Goal: Ask a question: Seek information or help from site administrators or community

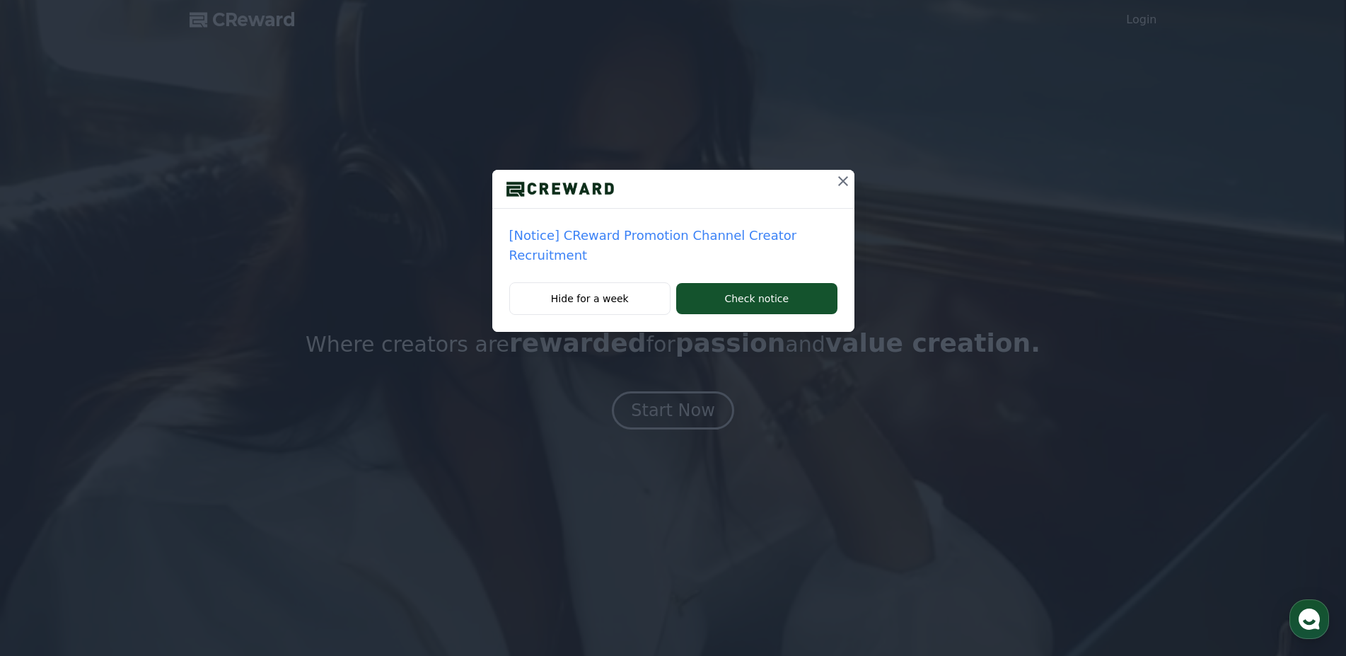
click at [683, 233] on p "[Notice] CReward Promotion Channel Creator Recruitment" at bounding box center [673, 246] width 328 height 40
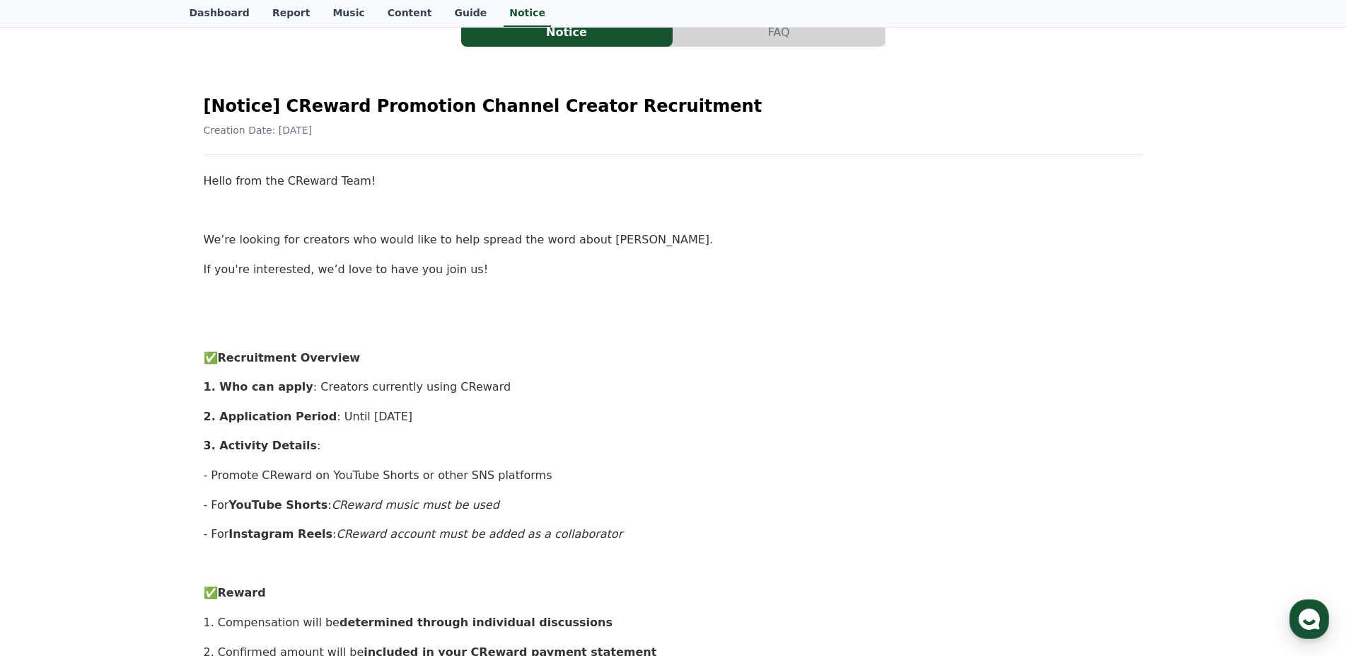
scroll to position [289, 0]
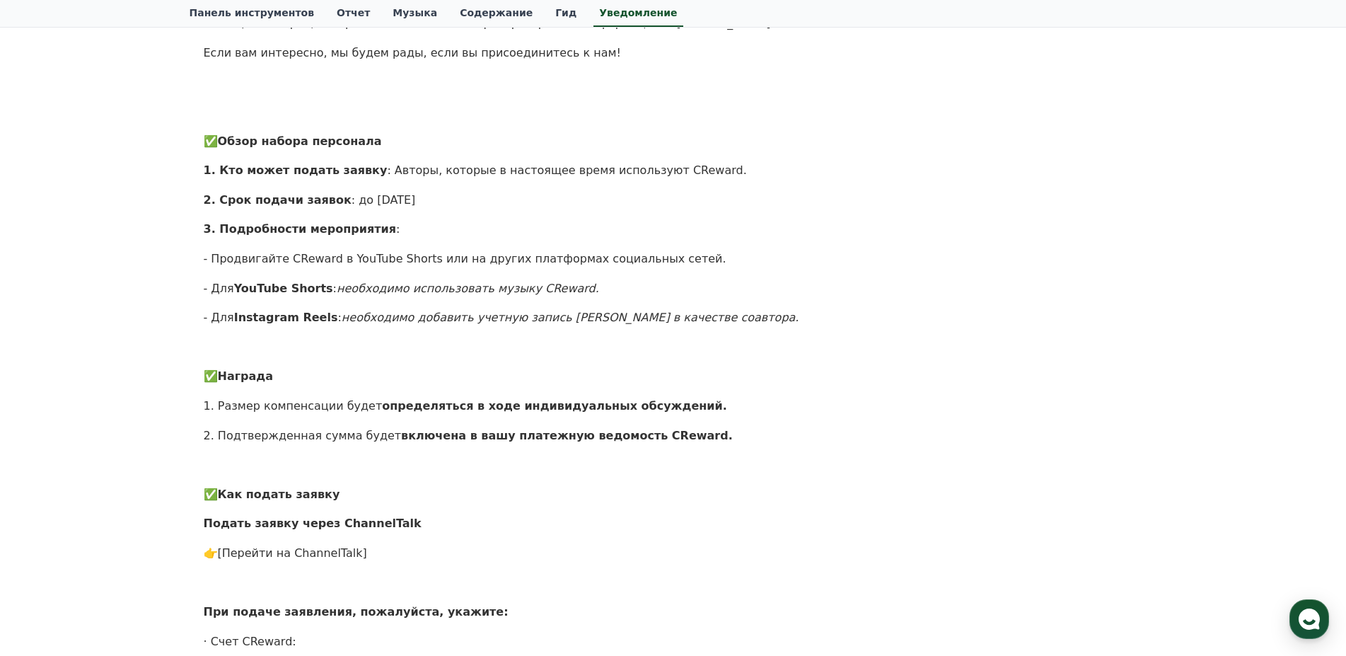
click at [472, 214] on div "Hello from the CReward Team! Мы ищем авторов, которые хотели бы помочь распрост…" at bounding box center [674, 464] width 940 height 1019
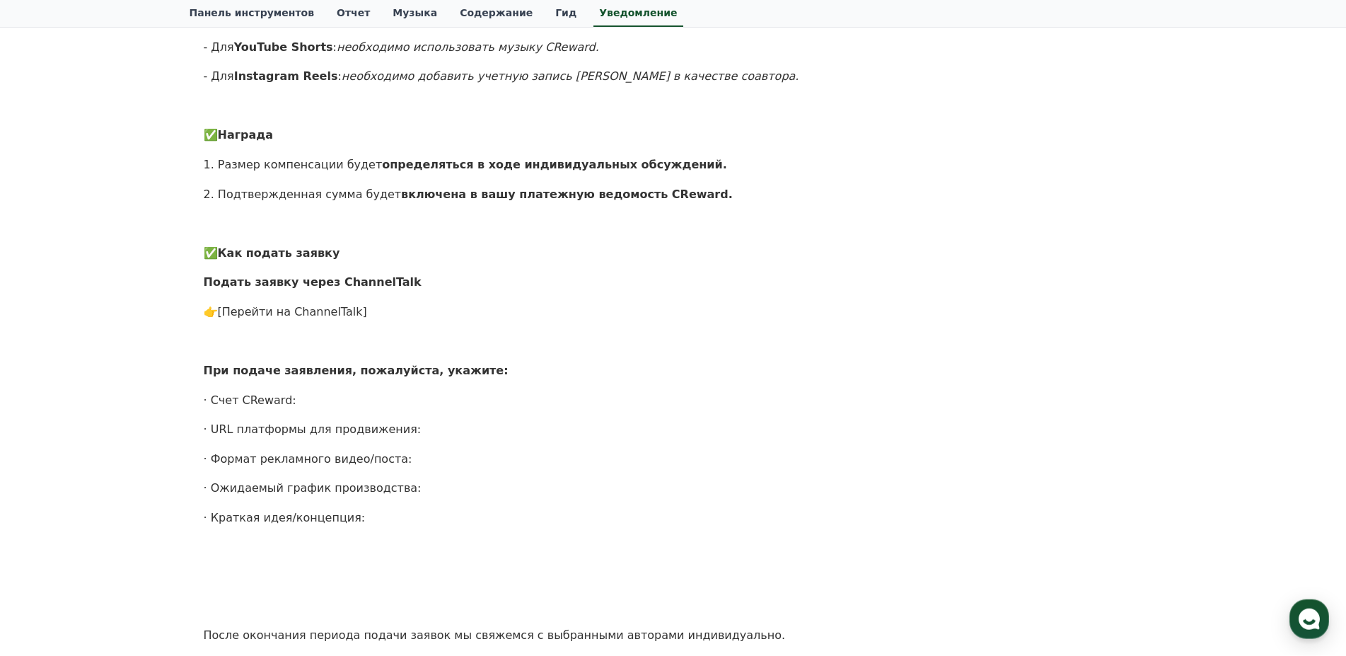
scroll to position [0, 0]
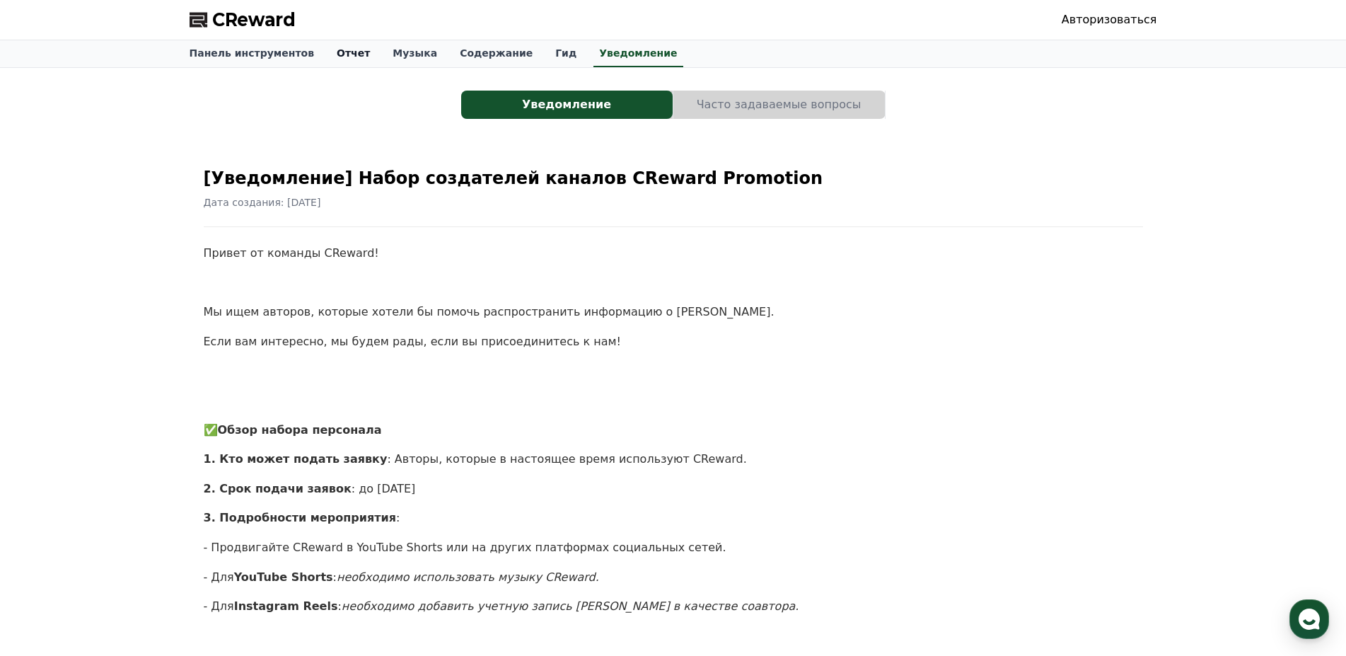
click at [337, 51] on font "Отчет" at bounding box center [353, 52] width 33 height 11
click at [265, 51] on font "Панель инструментов" at bounding box center [252, 52] width 125 height 11
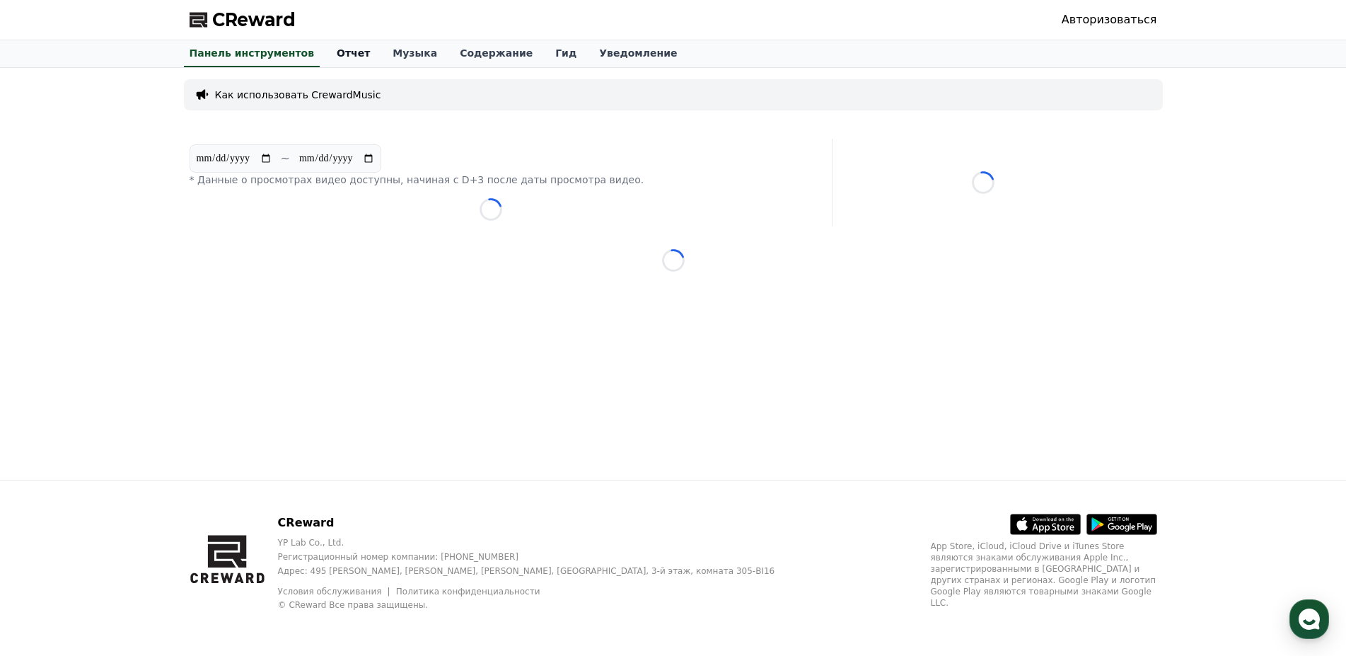
click at [340, 58] on font "Отчет" at bounding box center [353, 52] width 33 height 11
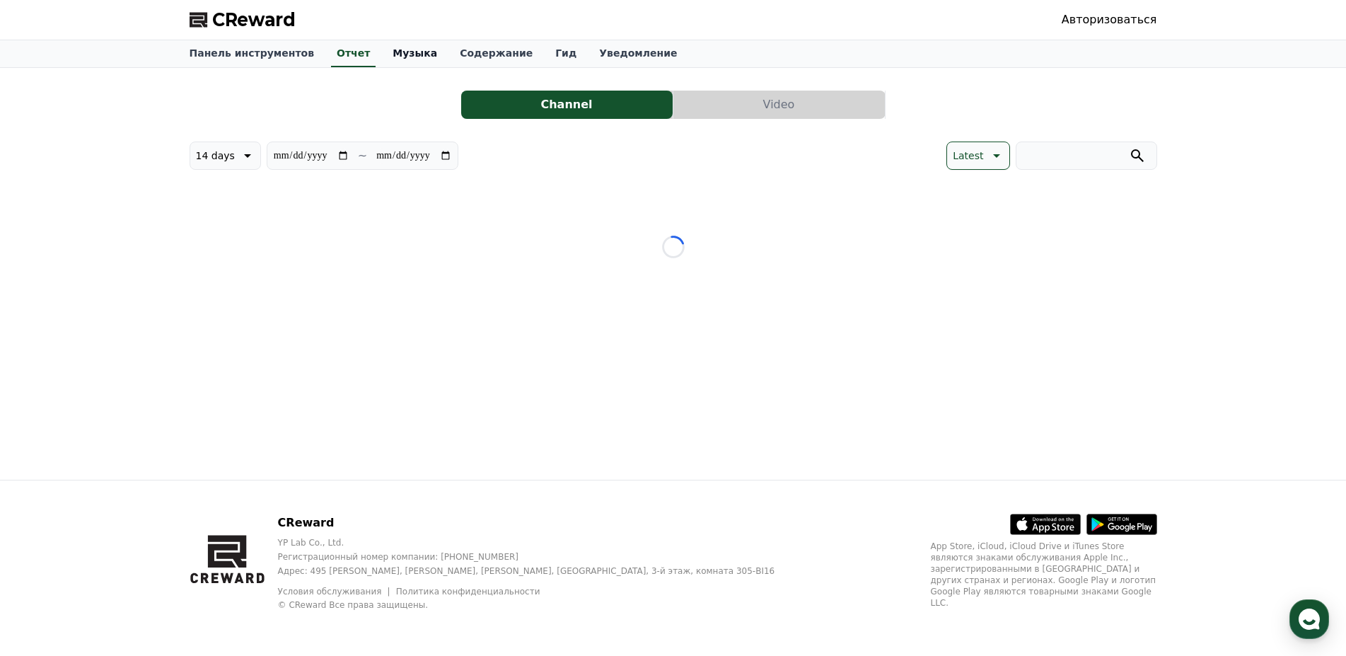
click at [399, 49] on font "Музыка" at bounding box center [415, 52] width 45 height 11
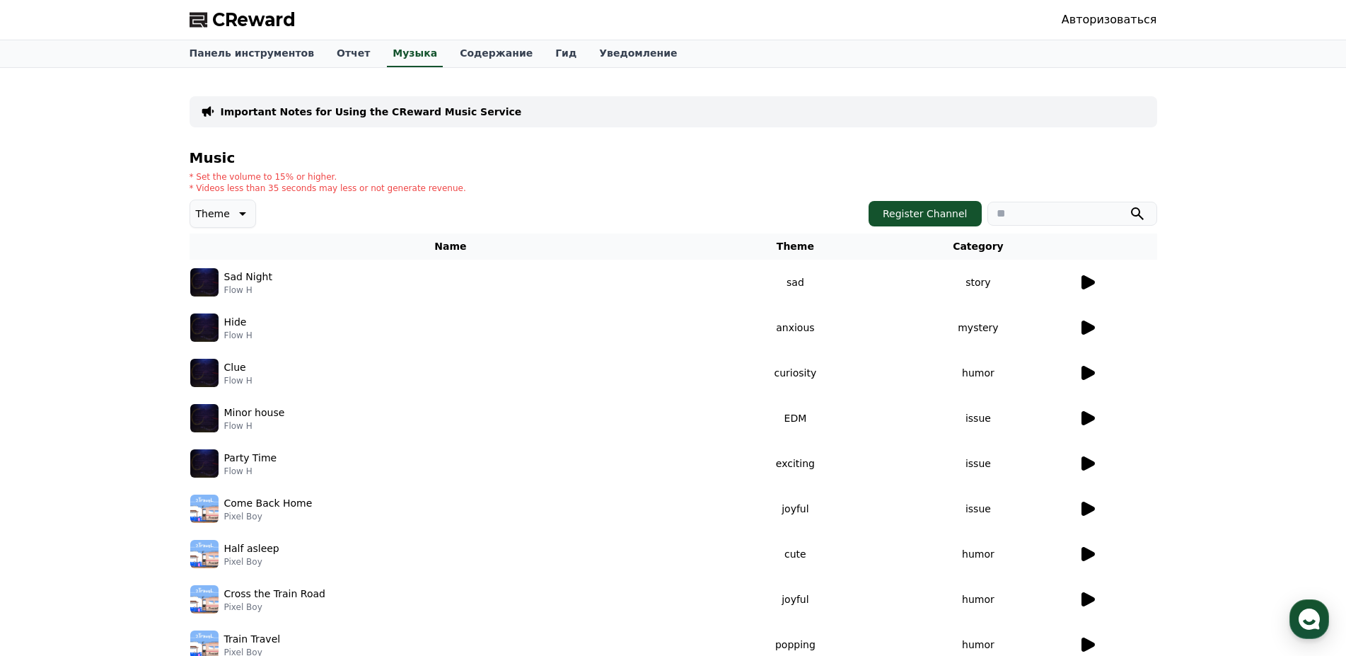
click at [1098, 15] on font "Авторизоваться" at bounding box center [1110, 19] width 96 height 13
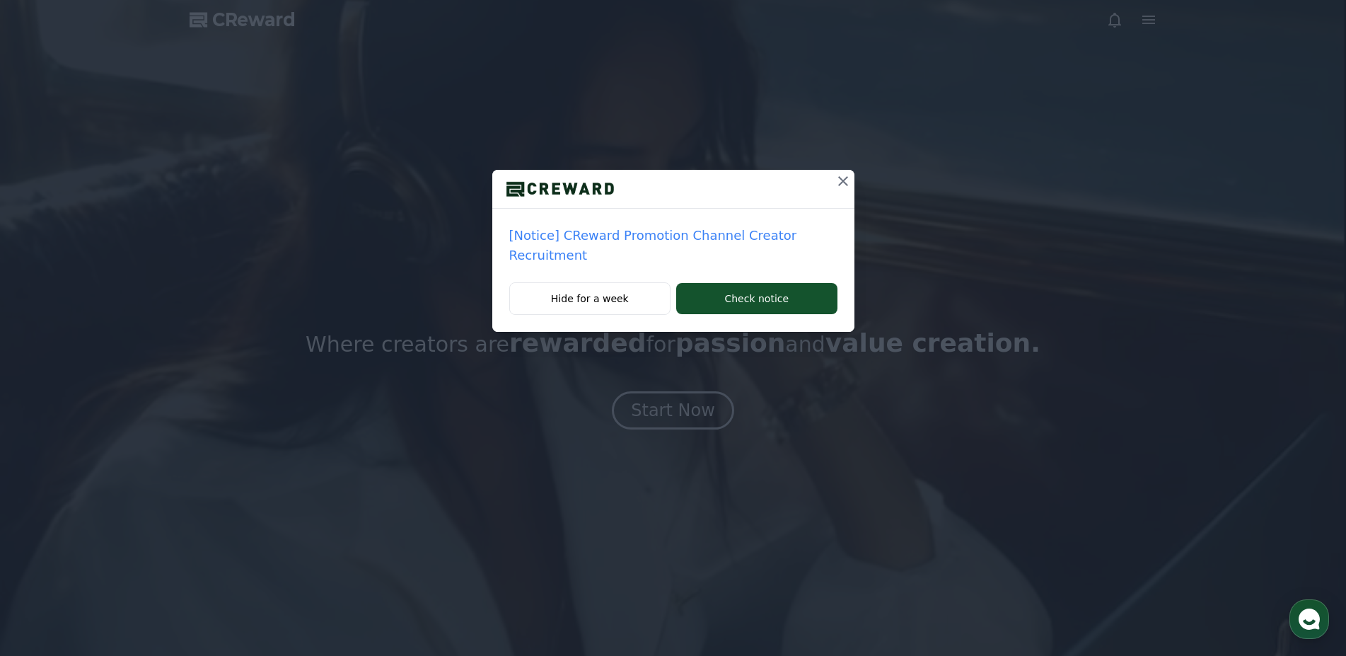
click at [842, 180] on icon at bounding box center [843, 181] width 10 height 10
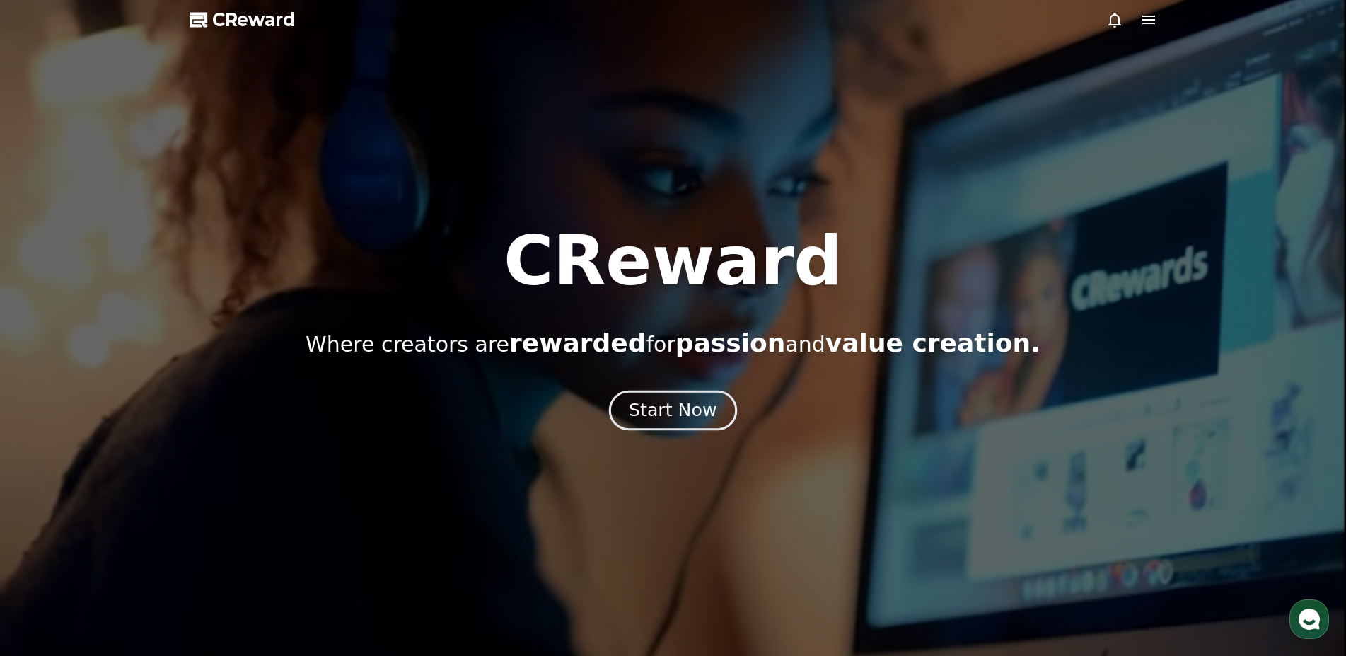
click at [671, 405] on div "Start Now" at bounding box center [673, 410] width 88 height 24
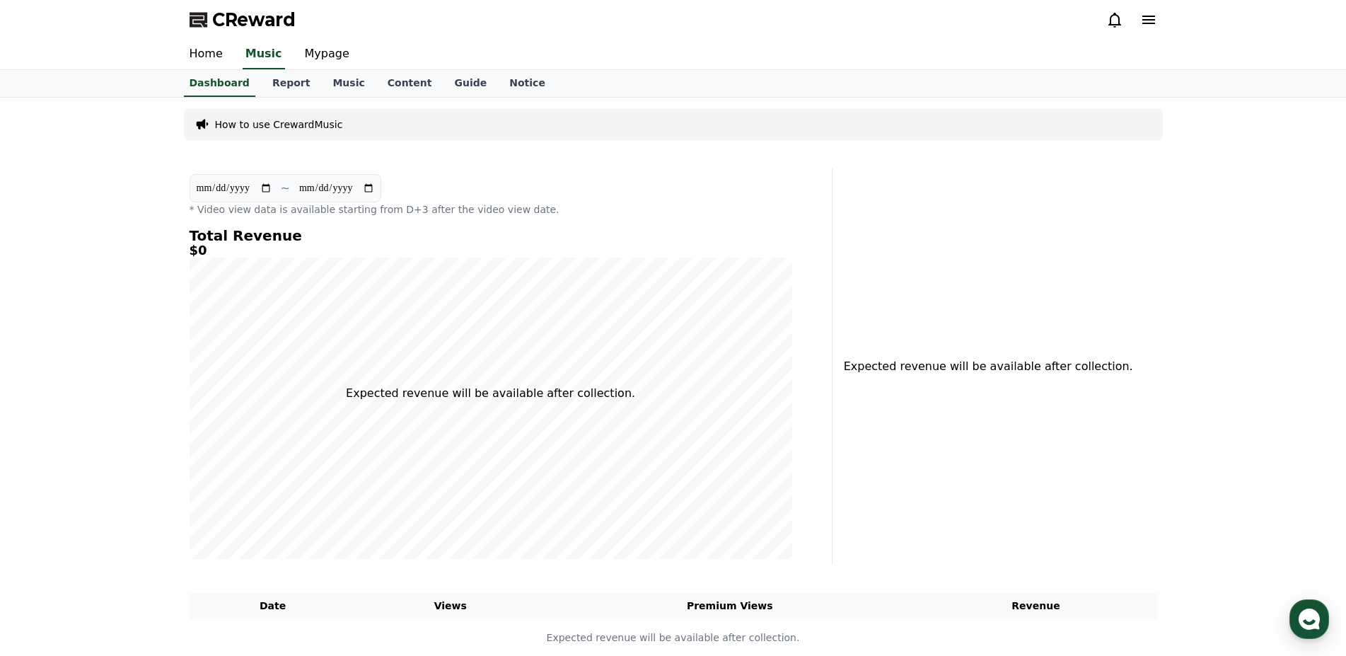
click at [404, 173] on div "**********" at bounding box center [491, 366] width 614 height 396
click at [1308, 611] on use "button" at bounding box center [1309, 618] width 21 height 21
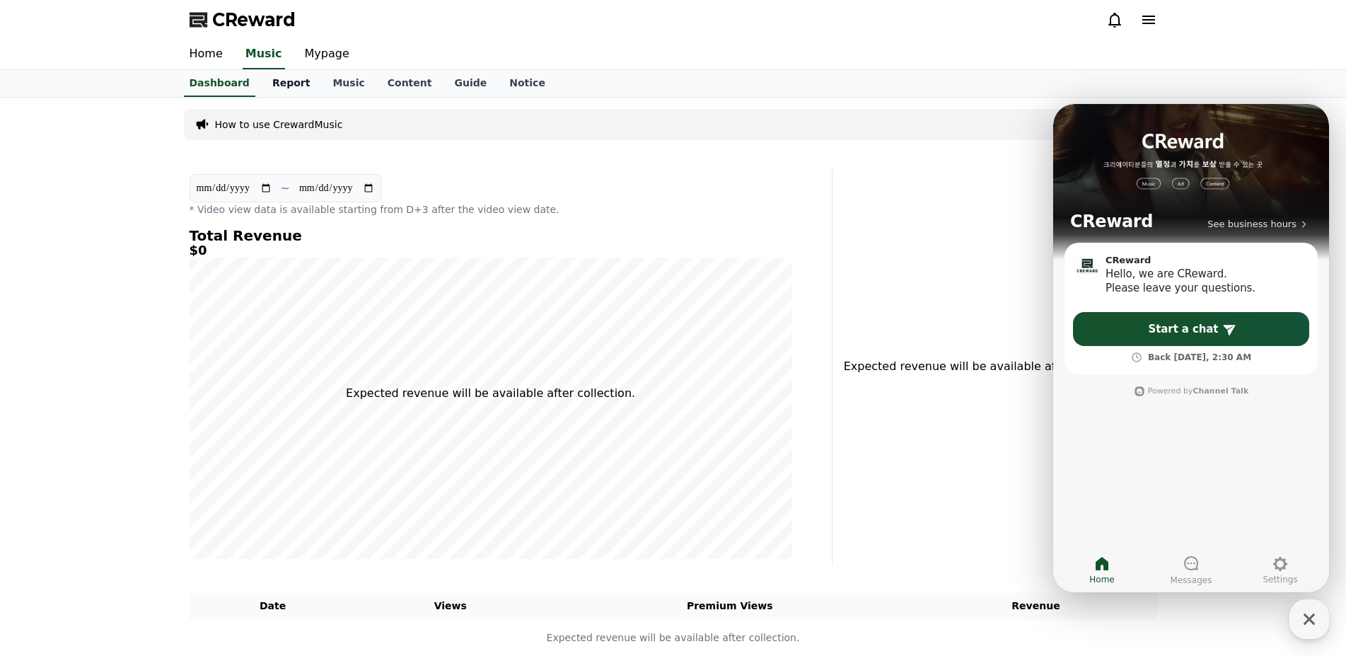
click at [282, 80] on link "Report" at bounding box center [291, 83] width 61 height 27
click at [0, 0] on div "**********" at bounding box center [0, 0] width 0 height 0
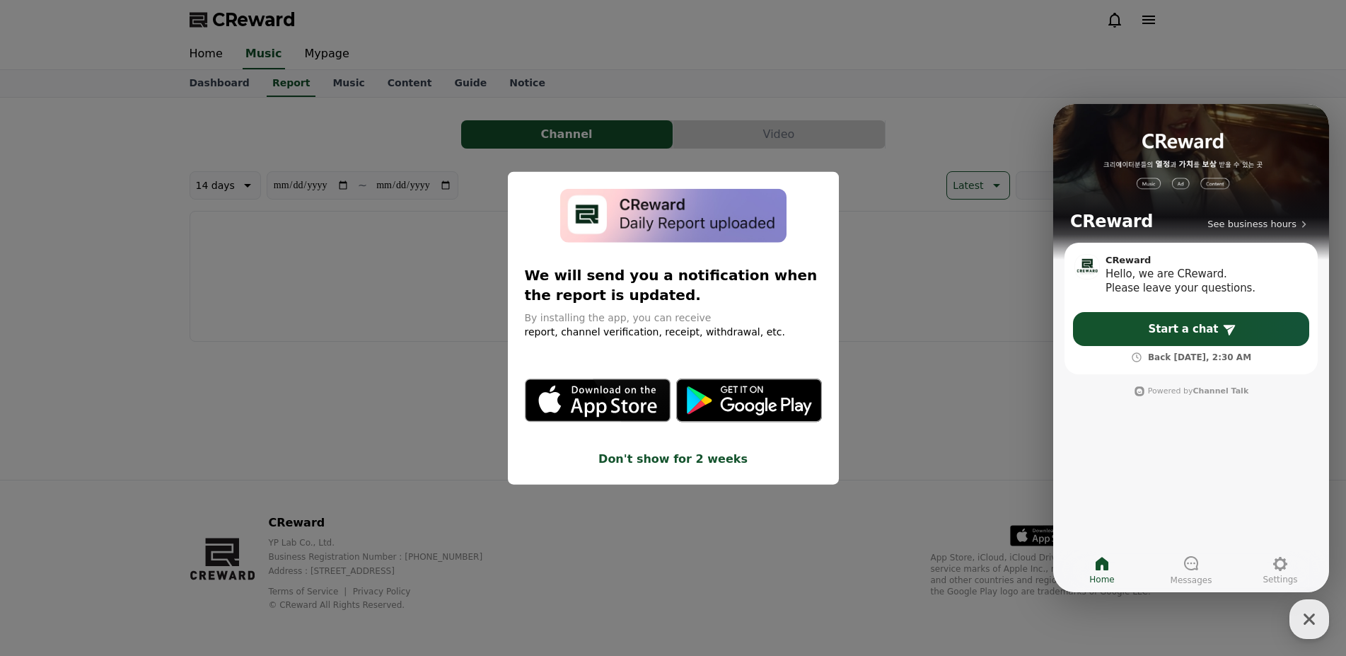
click at [744, 207] on button "close modal" at bounding box center [673, 328] width 1346 height 656
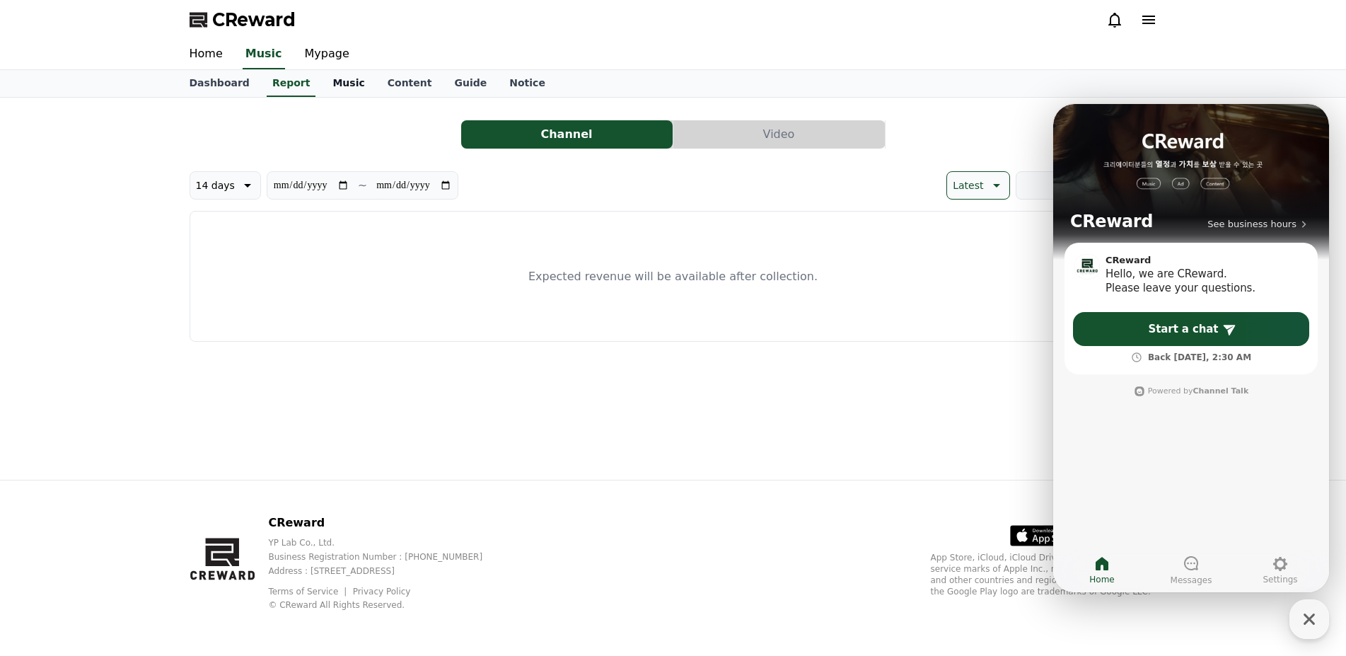
click at [333, 76] on link "Music" at bounding box center [348, 83] width 54 height 27
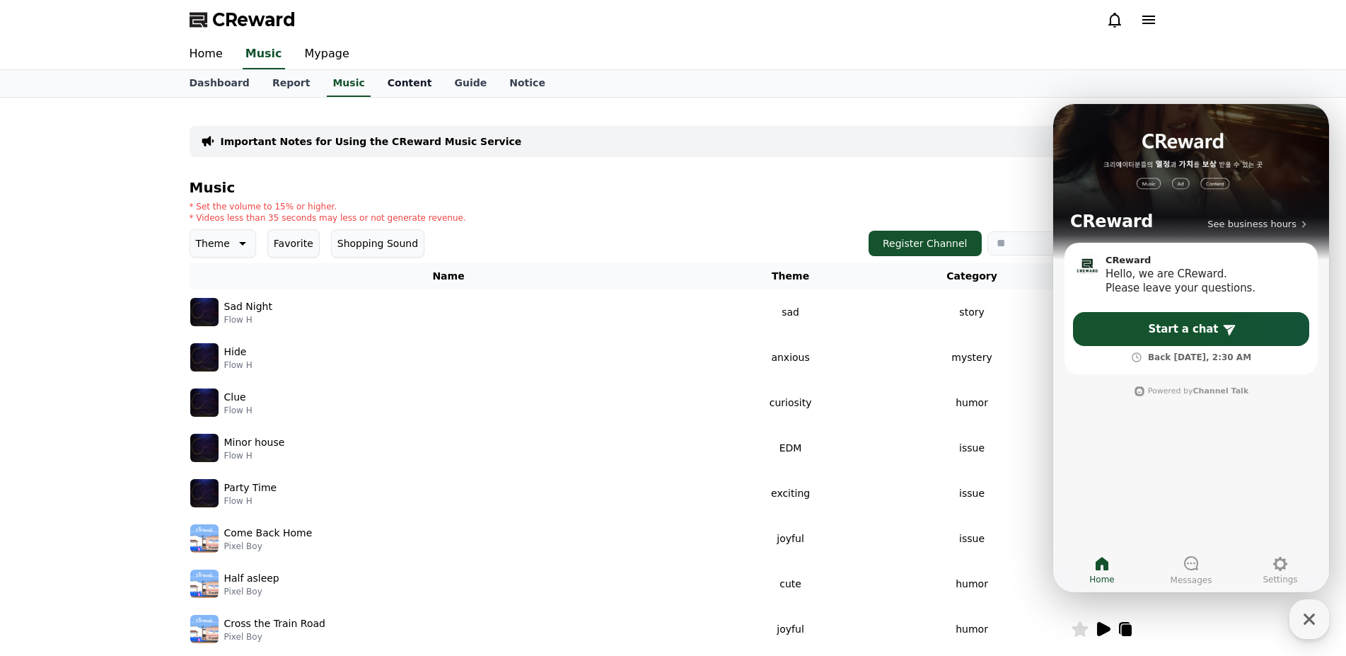
click at [376, 85] on link "Content" at bounding box center [409, 83] width 67 height 27
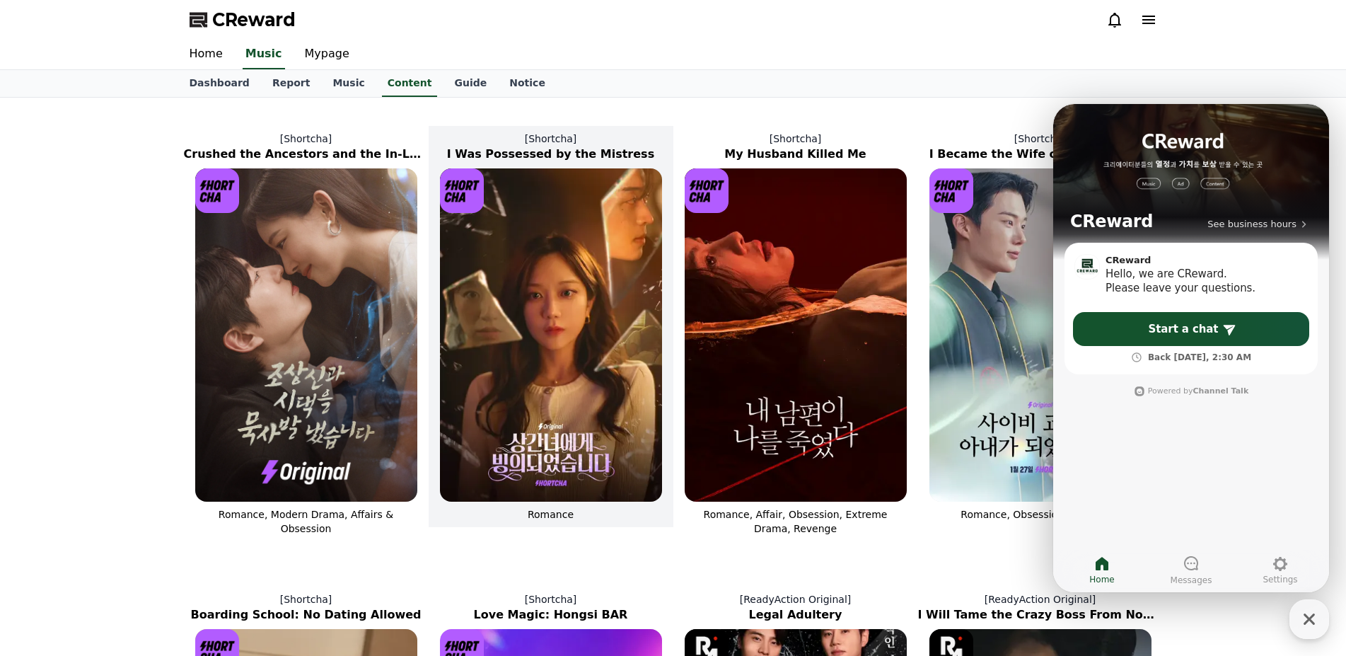
click at [562, 410] on img at bounding box center [551, 334] width 222 height 333
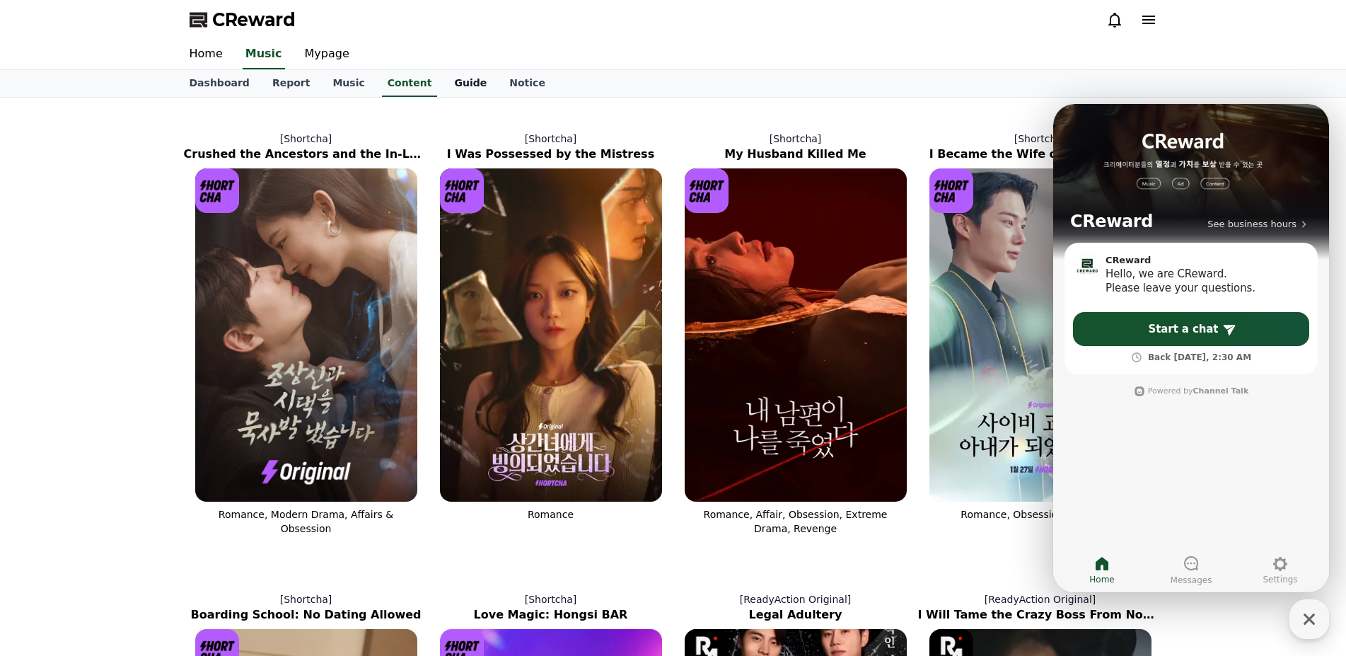
click at [443, 84] on link "Guide" at bounding box center [470, 83] width 55 height 27
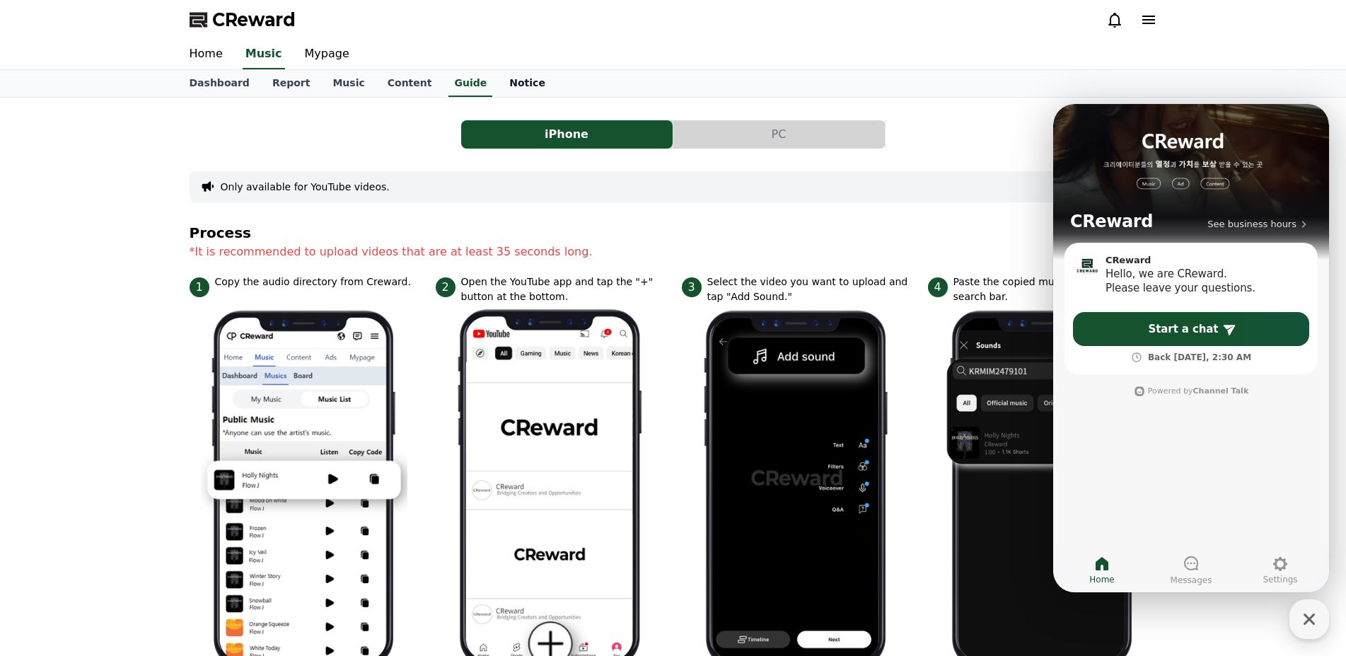
click at [498, 80] on link "Notice" at bounding box center [527, 83] width 59 height 27
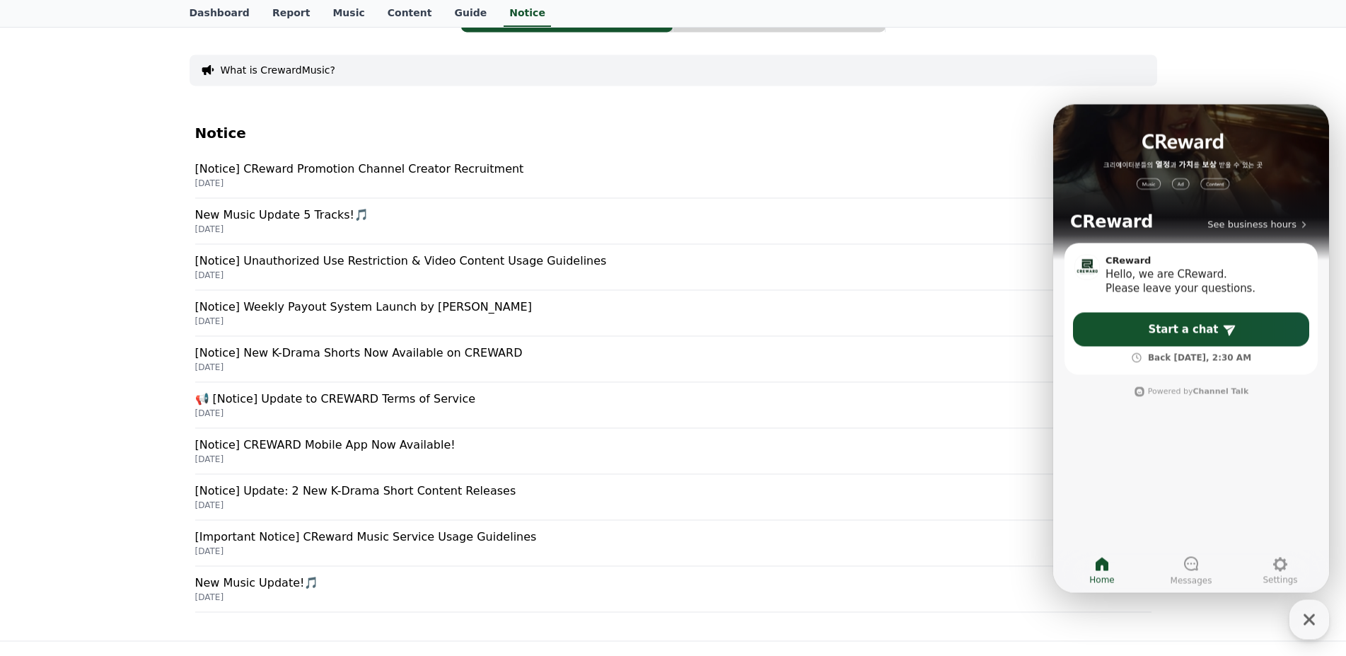
scroll to position [144, 0]
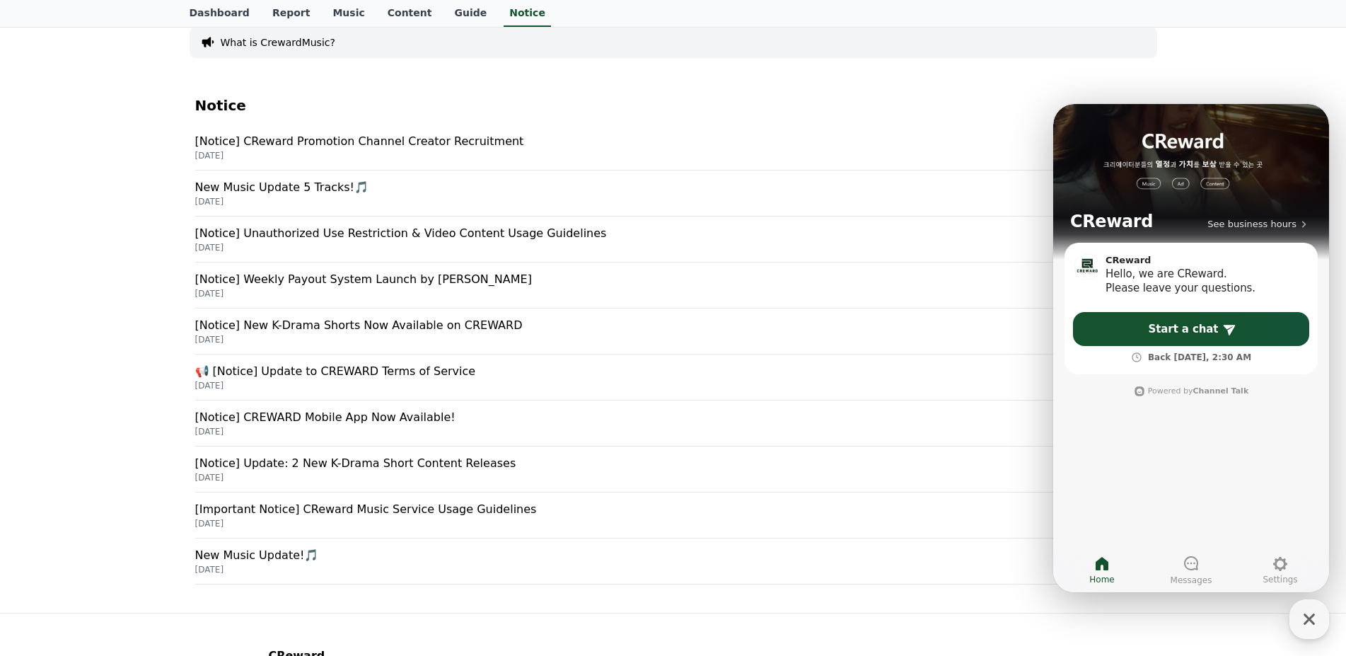
click at [756, 592] on div "Notice [Notice] CReward Promotion Channel Creator Recruitment [DATE] New Music …" at bounding box center [673, 340] width 957 height 509
click at [1182, 333] on span "Start a chat" at bounding box center [1184, 329] width 70 height 14
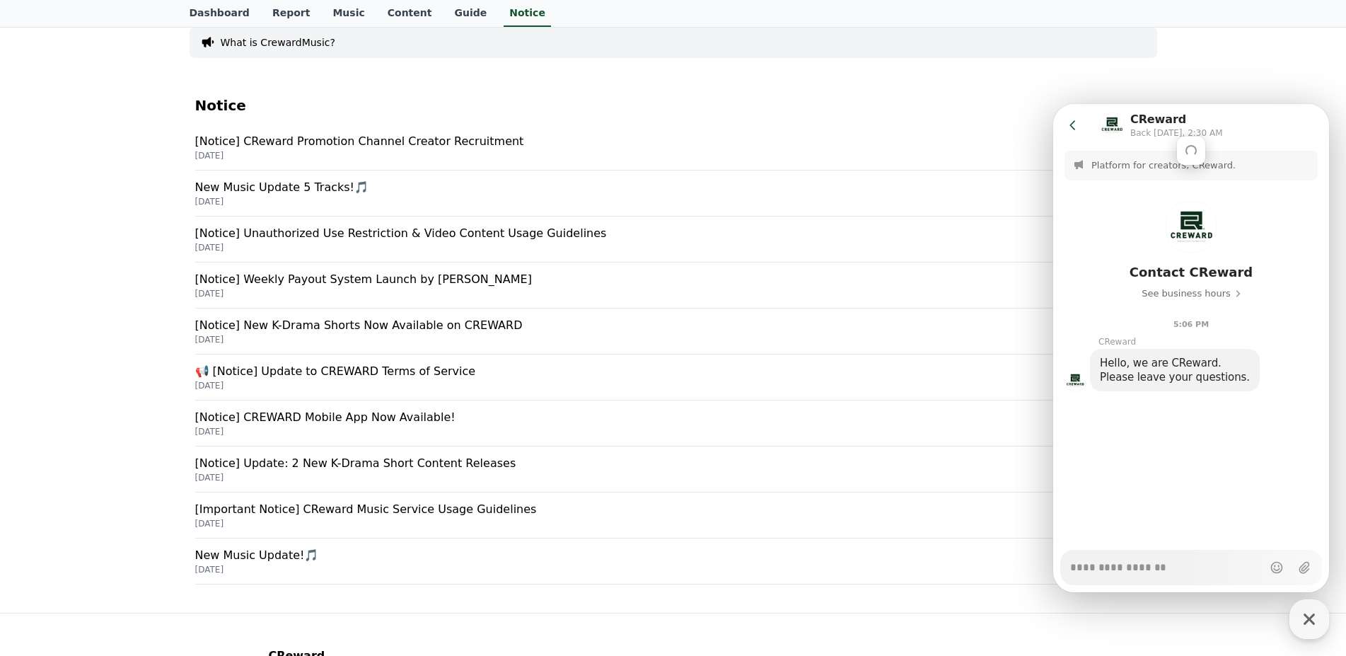
click at [1153, 566] on textarea "Messenger Input Textarea" at bounding box center [1166, 562] width 192 height 24
type textarea "*"
type textarea "**"
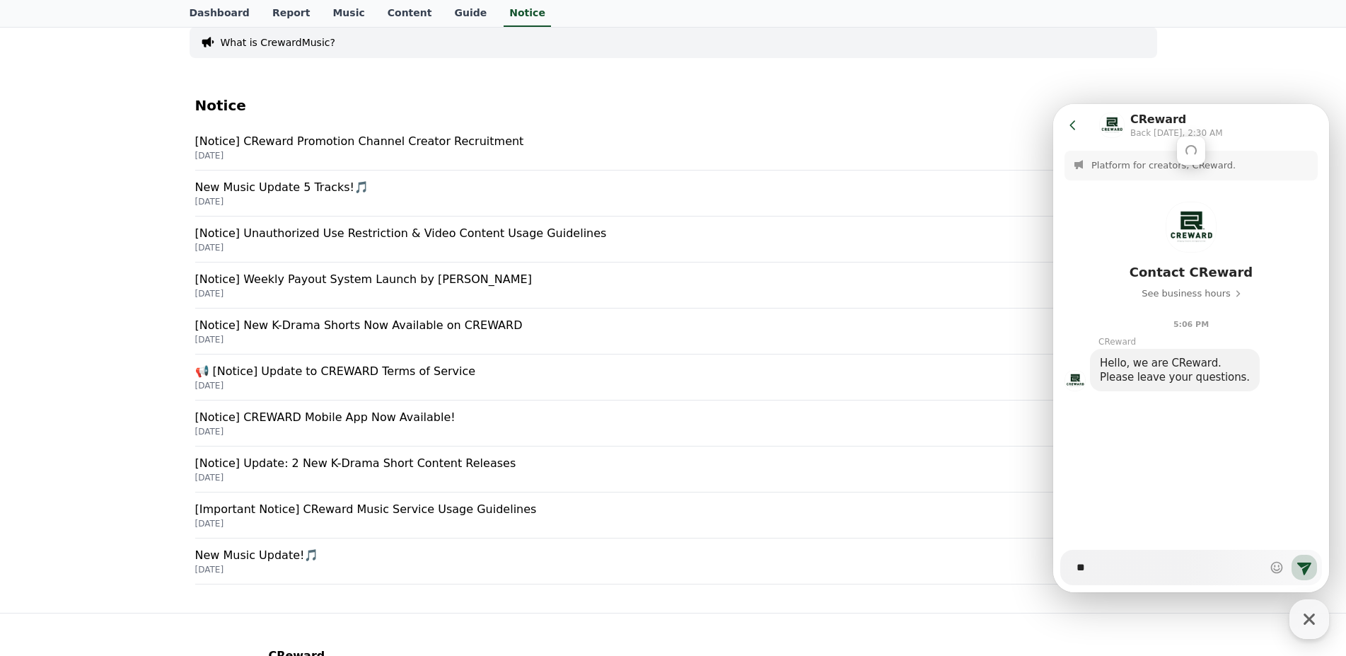
type textarea "*"
click at [1145, 569] on textarea "Messenger Input Textarea" at bounding box center [1167, 562] width 180 height 24
paste textarea "**********"
type textarea "*"
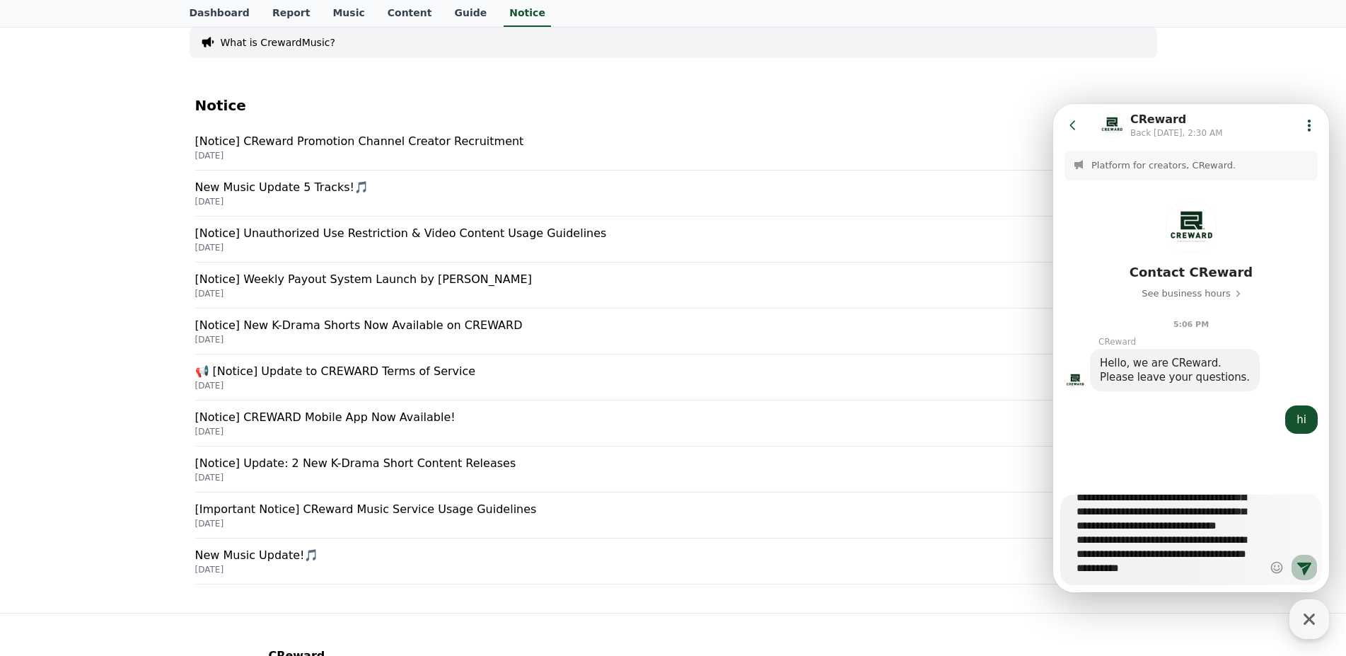
type textarea "**********"
click at [1296, 561] on icon at bounding box center [1304, 567] width 17 height 17
type textarea "*"
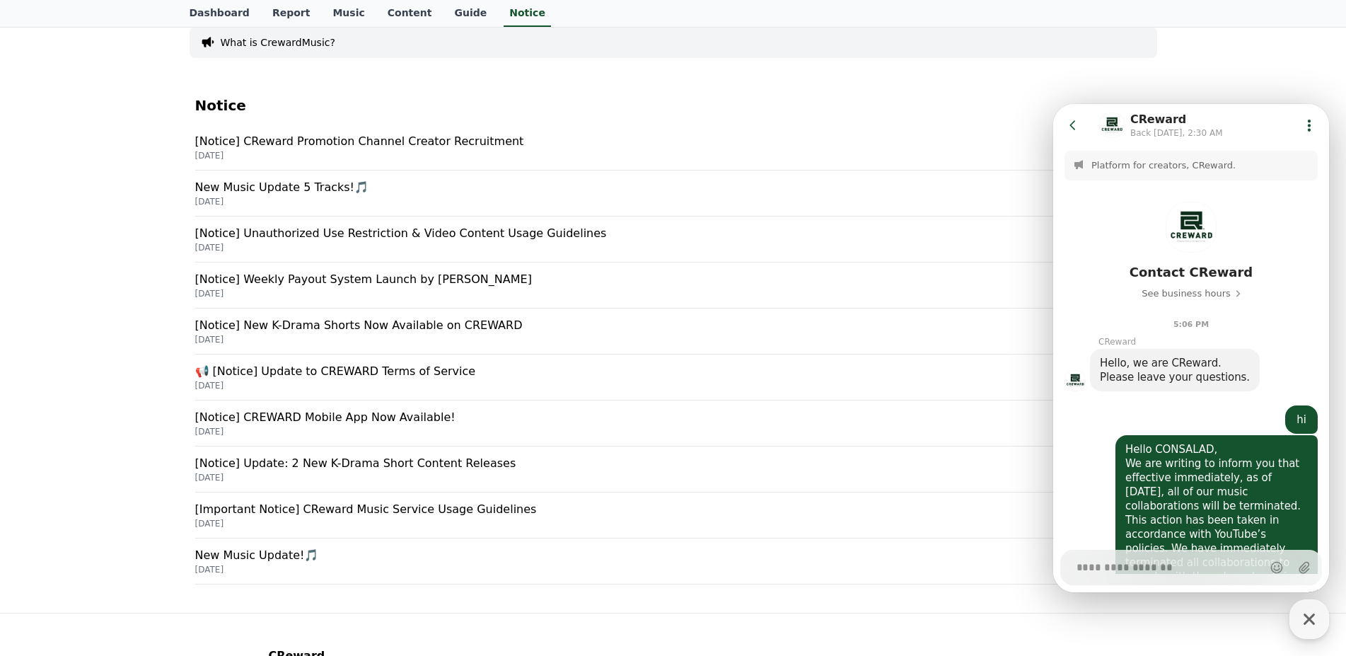
scroll to position [142, 0]
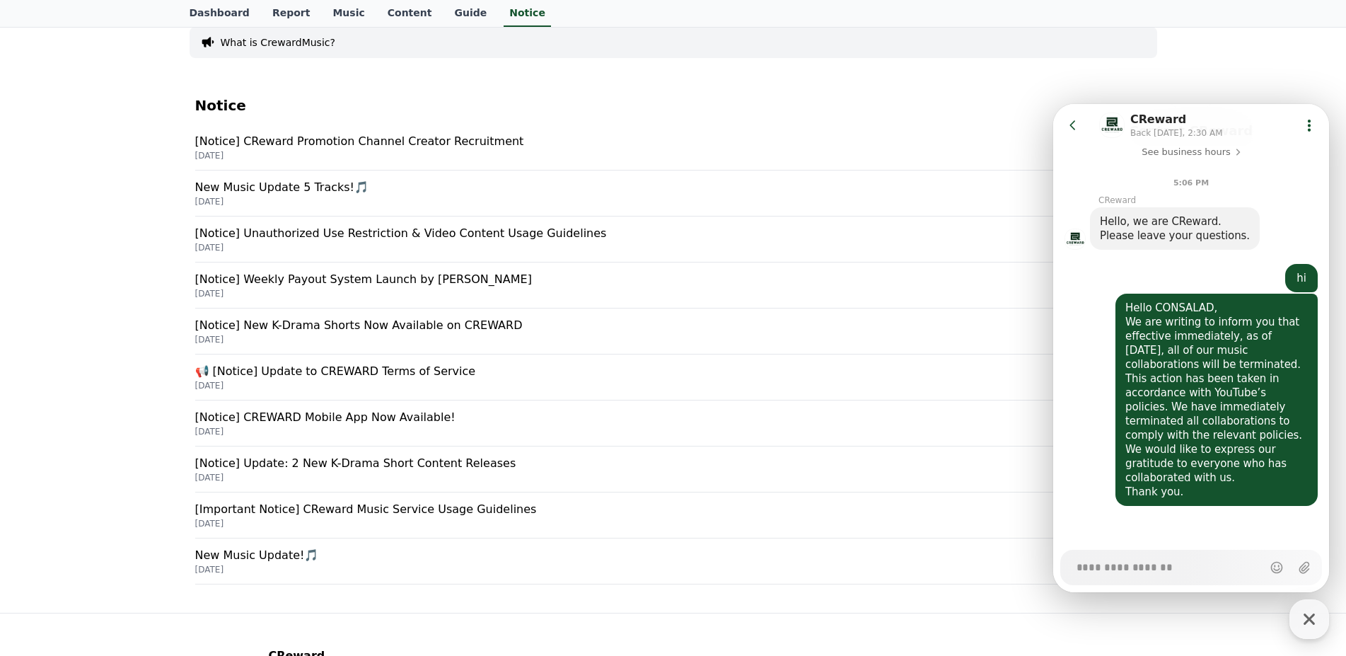
click at [1129, 572] on textarea "Messenger Input Textarea" at bounding box center [1167, 562] width 180 height 24
paste textarea "**********"
type textarea "*"
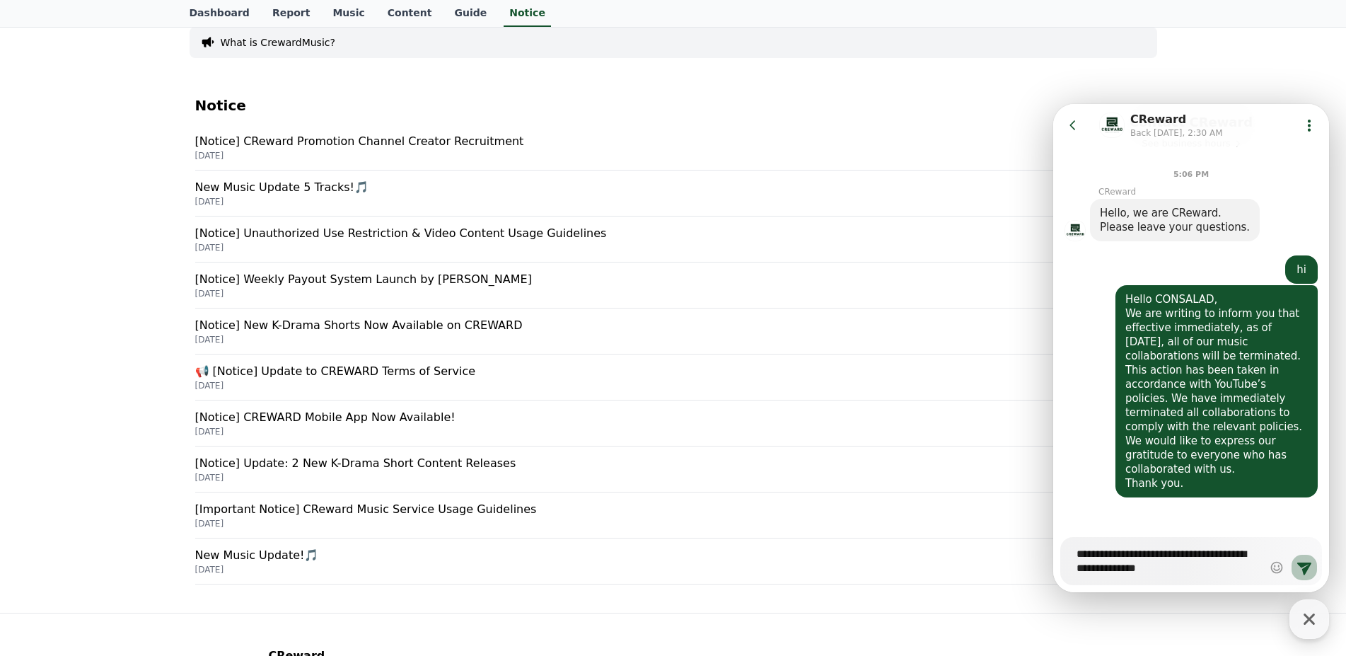
type textarea "**********"
click at [1296, 573] on icon at bounding box center [1304, 567] width 17 height 17
type textarea "*"
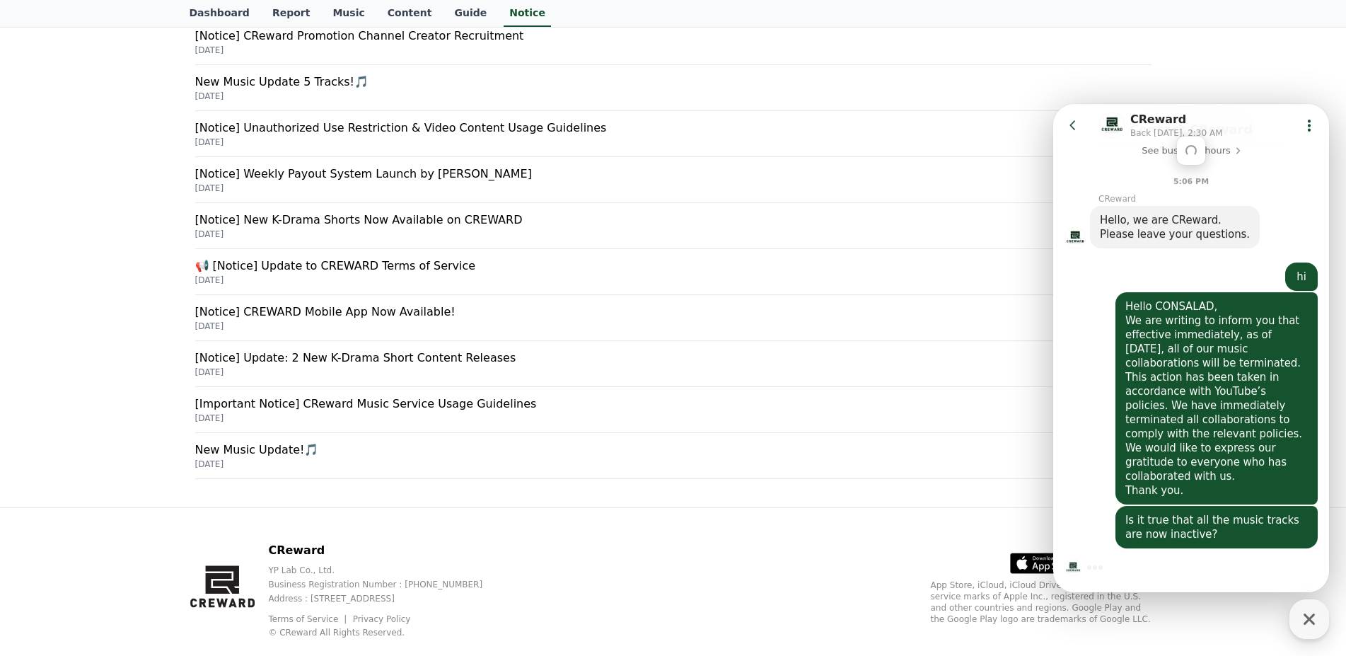
scroll to position [277, 0]
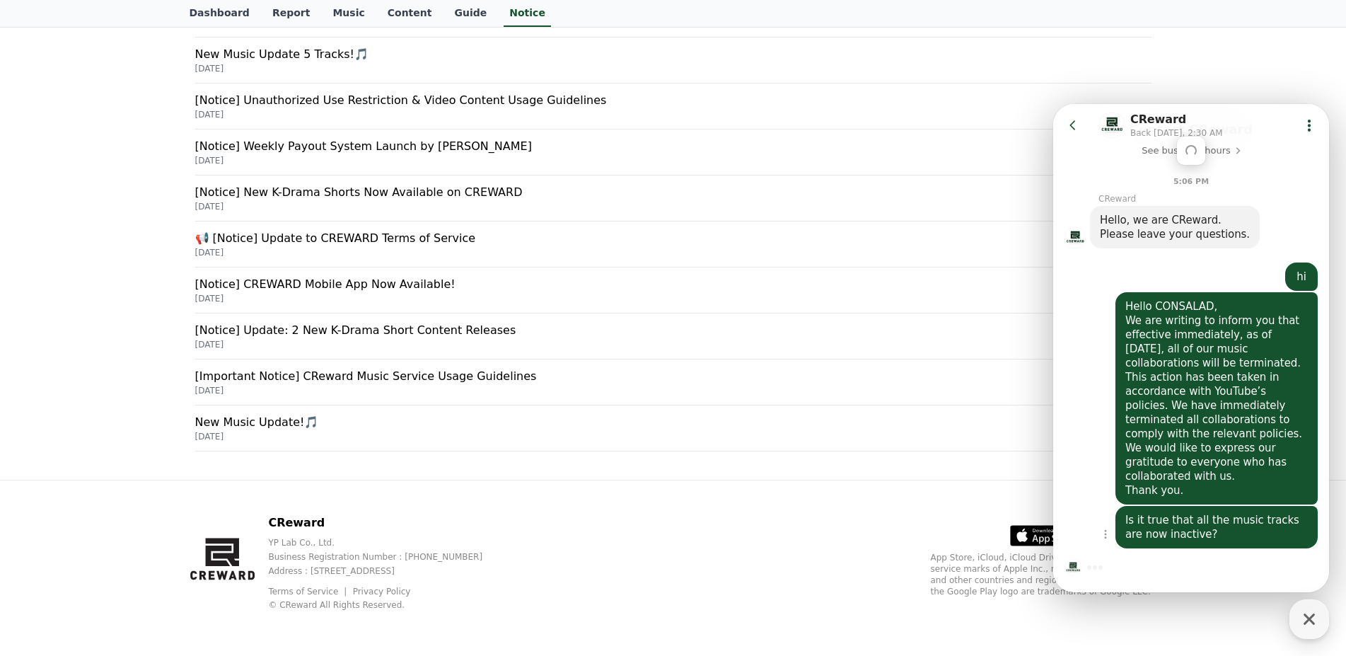
click at [1159, 527] on div "Is it true that all the music tracks are now inactive?" at bounding box center [1217, 527] width 183 height 28
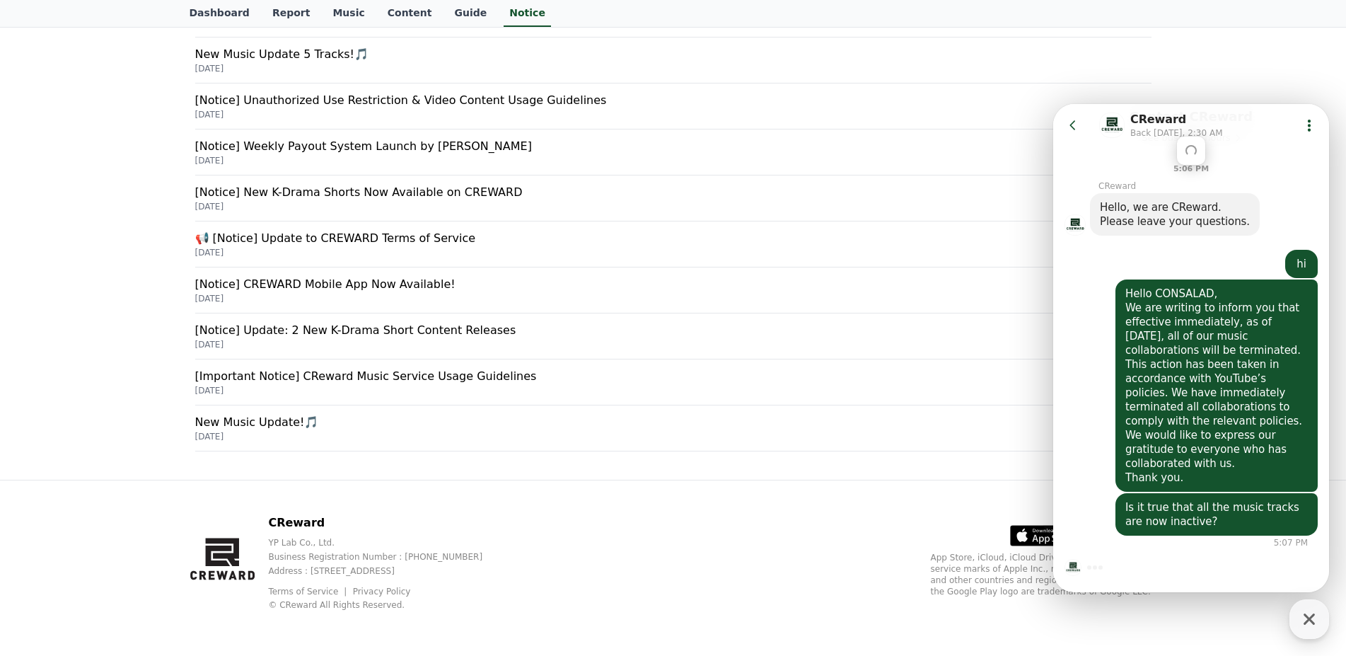
click at [1137, 572] on div at bounding box center [1192, 567] width 276 height 38
click at [1124, 564] on div at bounding box center [1192, 567] width 276 height 38
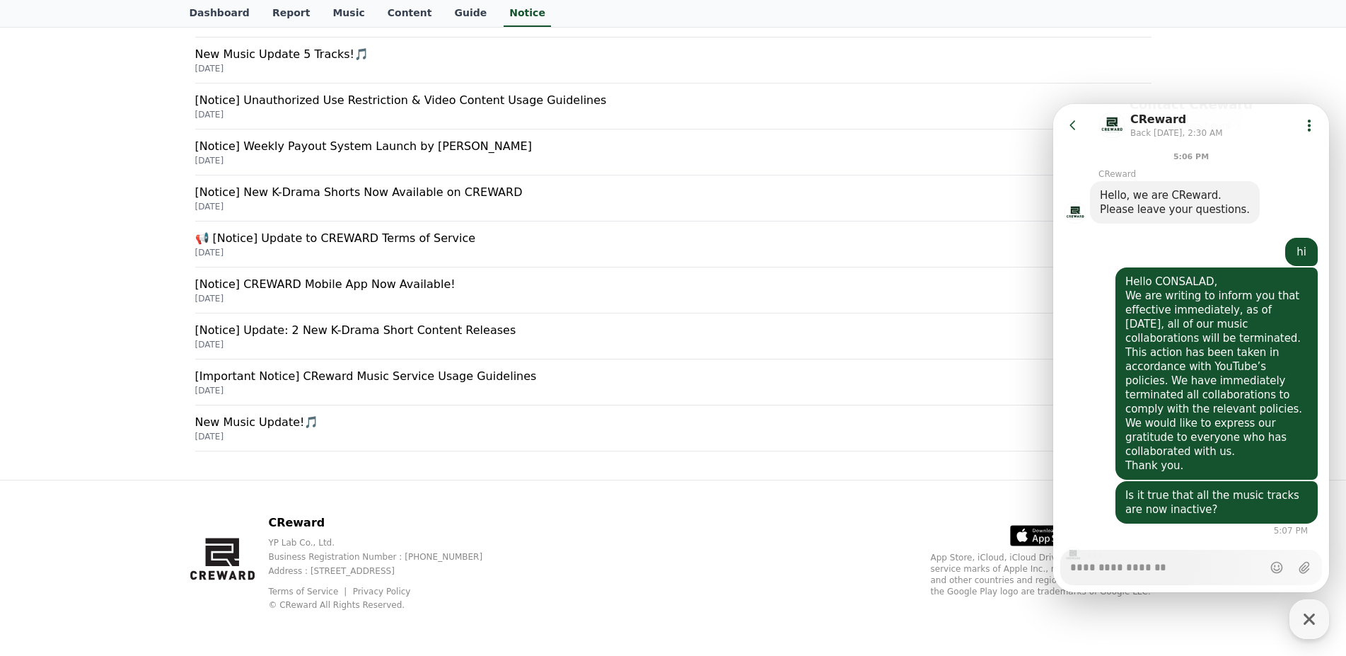
scroll to position [241, 0]
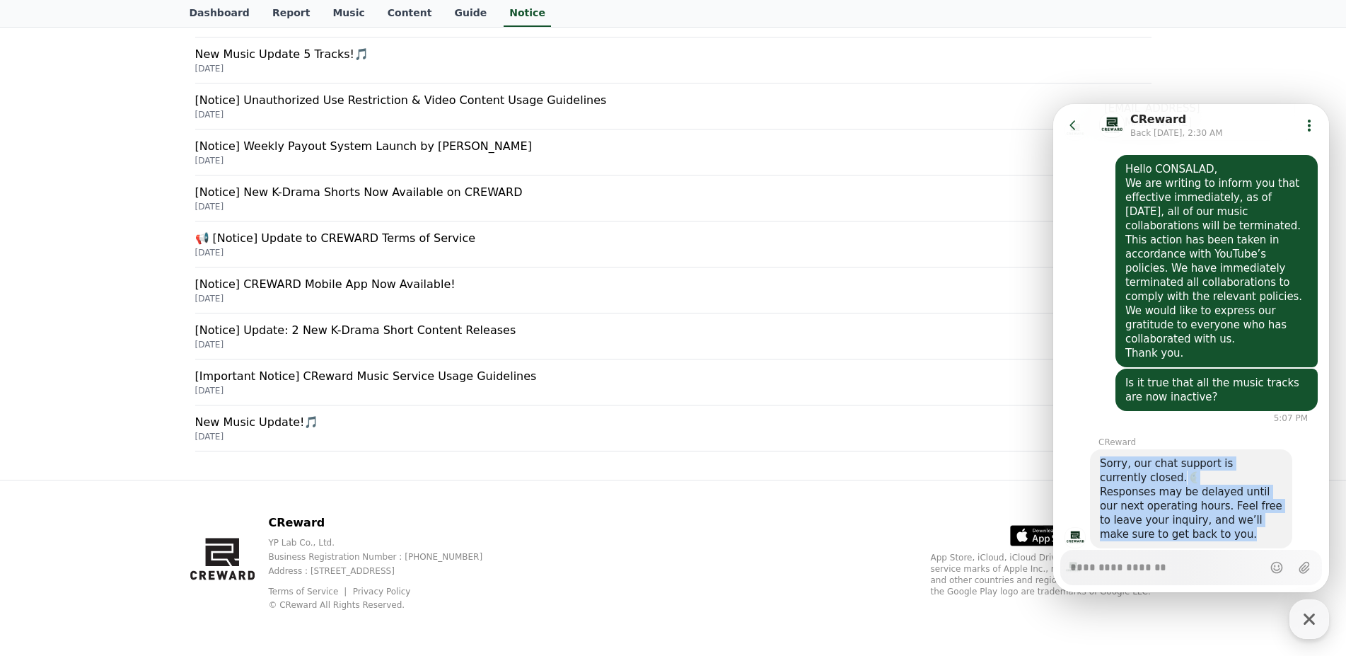
drag, startPoint x: 1100, startPoint y: 422, endPoint x: 1223, endPoint y: 489, distance: 139.9
click at [1223, 489] on div "Sorry, our chat support is currently closed. Responses may be delayed until our…" at bounding box center [1191, 498] width 183 height 85
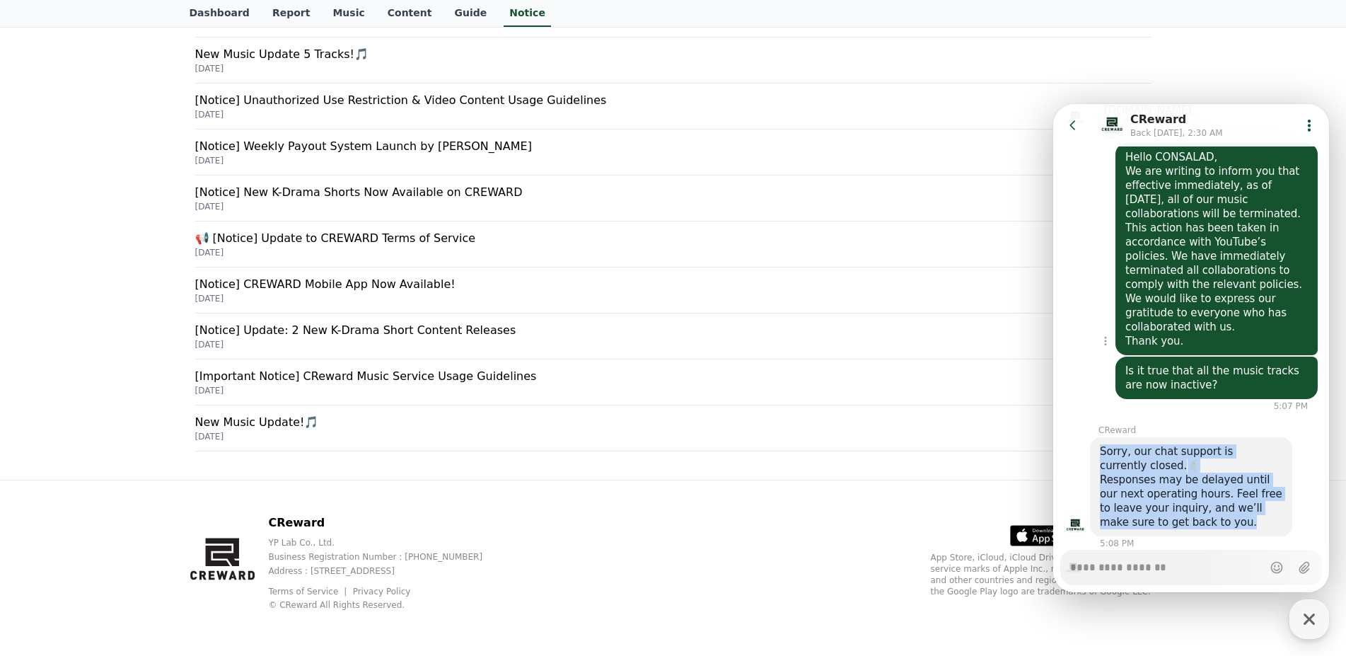
scroll to position [253, 0]
type textarea "*"
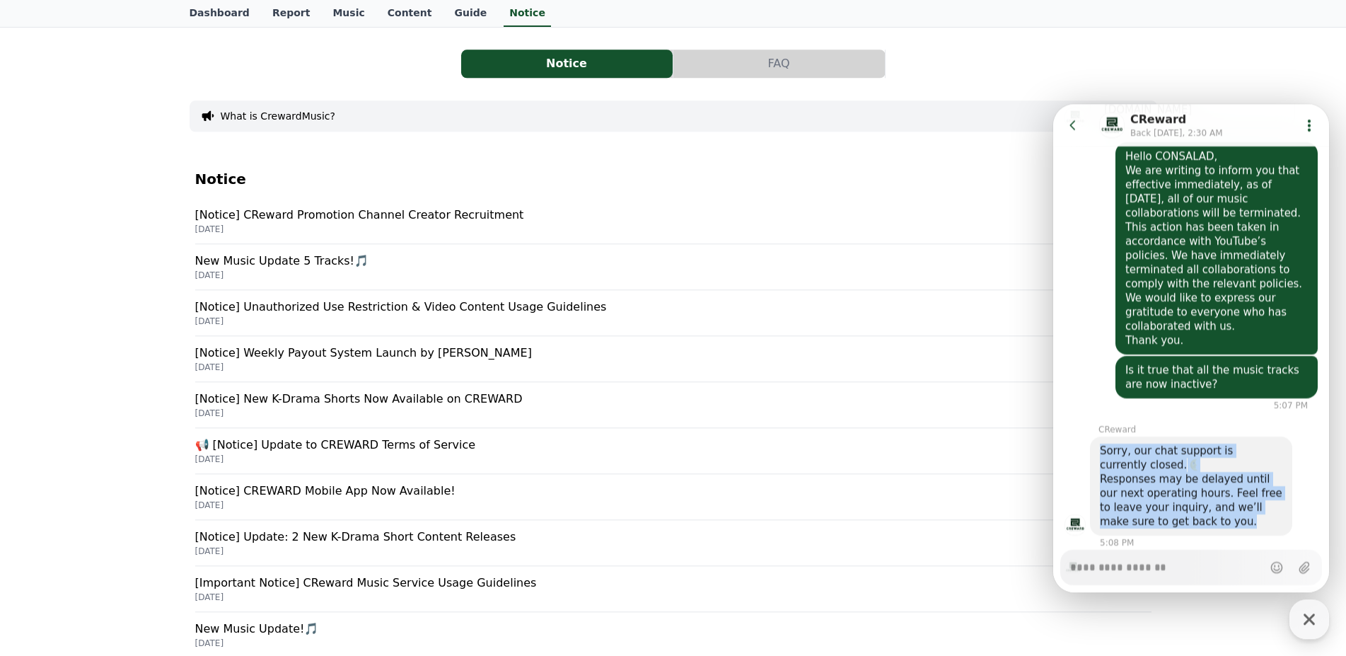
scroll to position [72, 0]
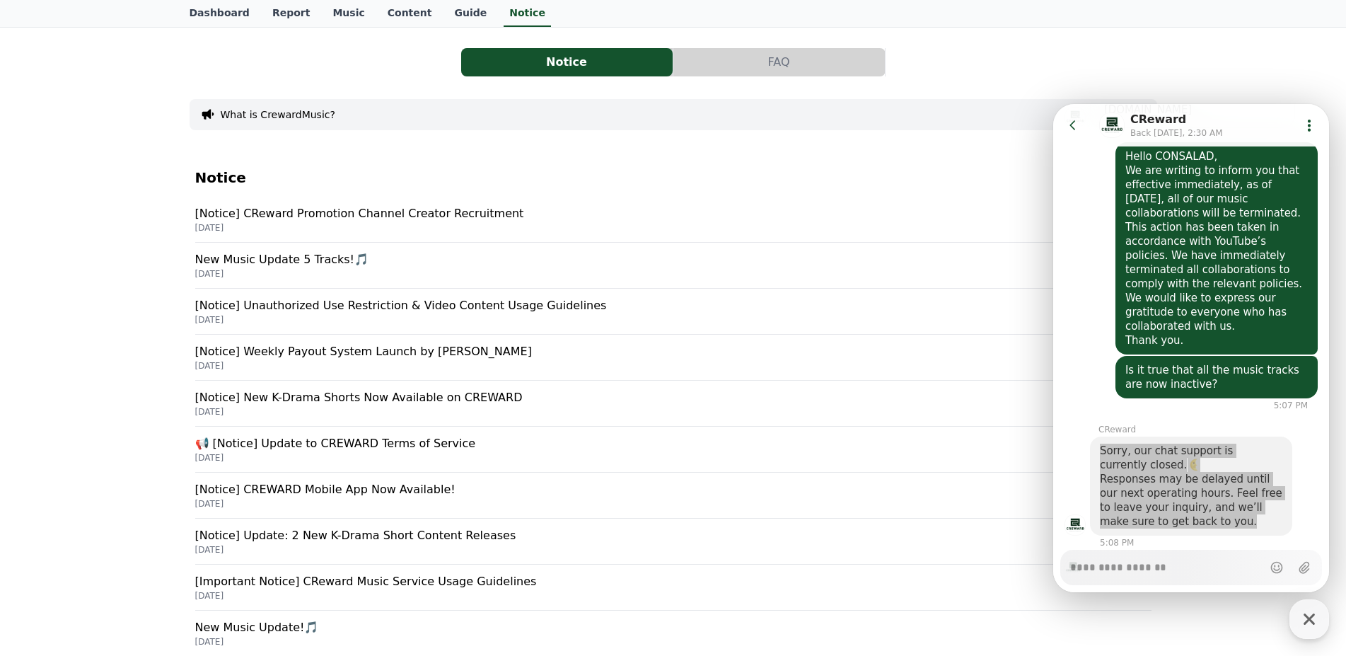
click at [766, 64] on button "FAQ" at bounding box center [780, 62] width 212 height 28
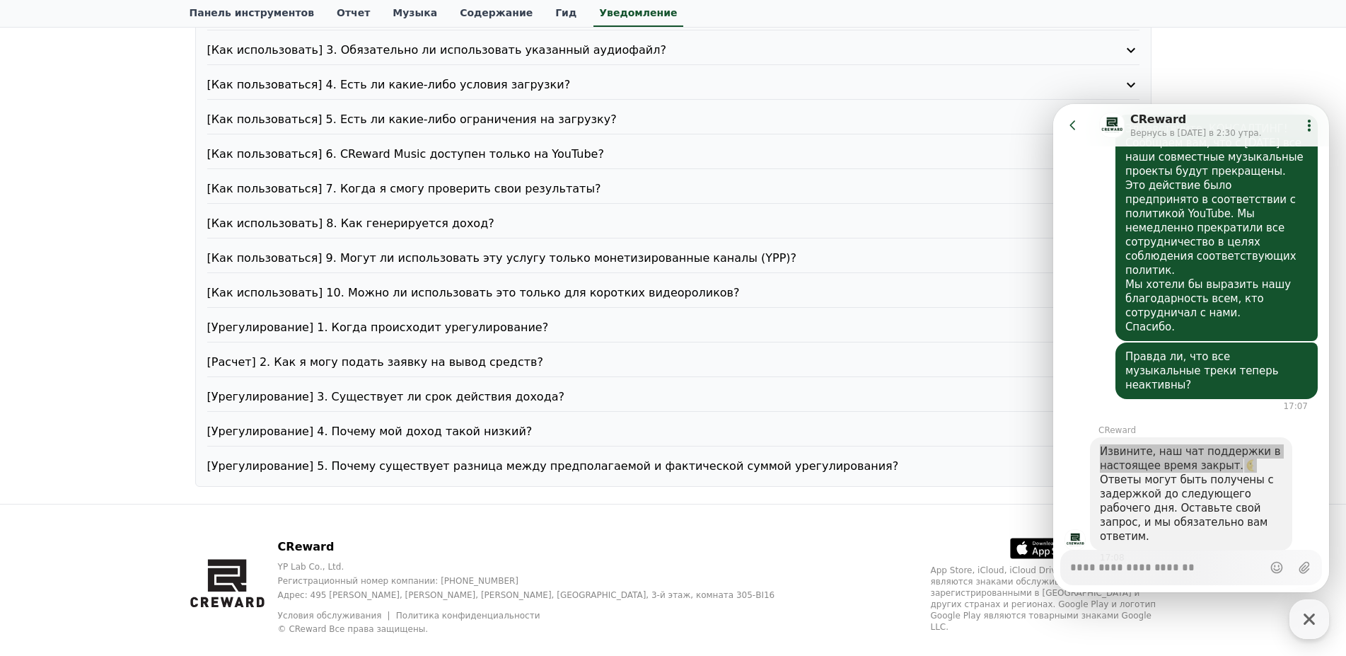
scroll to position [282, 0]
click at [466, 117] on font "[Как пользоваться] 5. Есть ли какие-либо ограничения на загрузку?" at bounding box center [412, 118] width 410 height 13
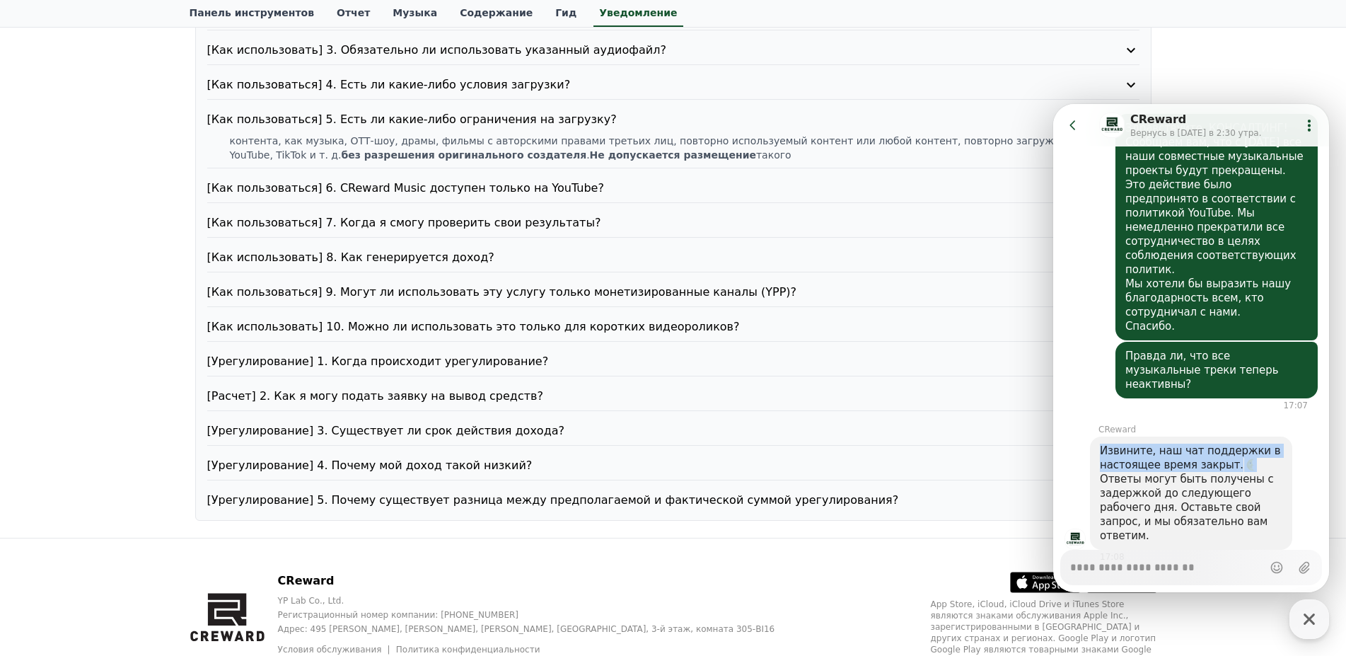
click at [1070, 120] on icon at bounding box center [1073, 125] width 14 height 14
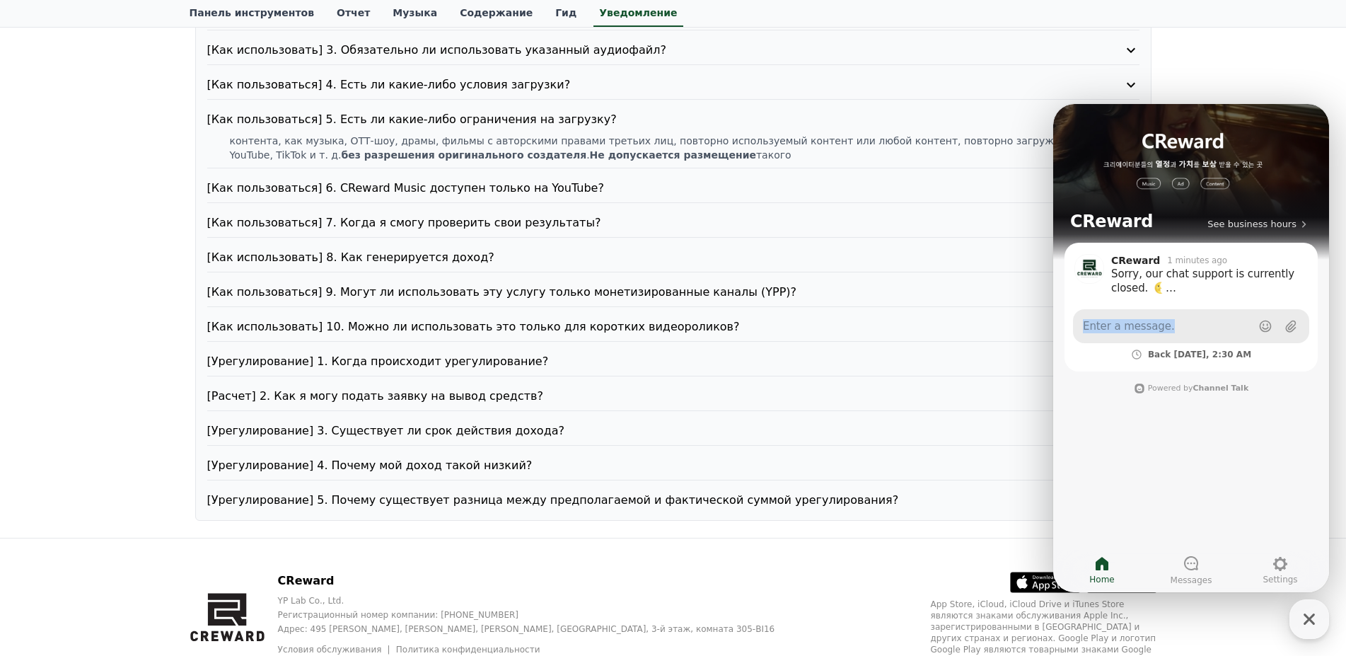
drag, startPoint x: 1210, startPoint y: 132, endPoint x: 1220, endPoint y: 328, distance: 196.9
click at [1220, 328] on div "CReward See business hours CReward 1 minutes ago Sorry, our chat support is cur…" at bounding box center [1192, 348] width 276 height 488
click at [1279, 66] on div "Notice FAQ [How to Use] 1. How does it work? [Как пользоваться] 2. Обязательна …" at bounding box center [673, 209] width 1346 height 657
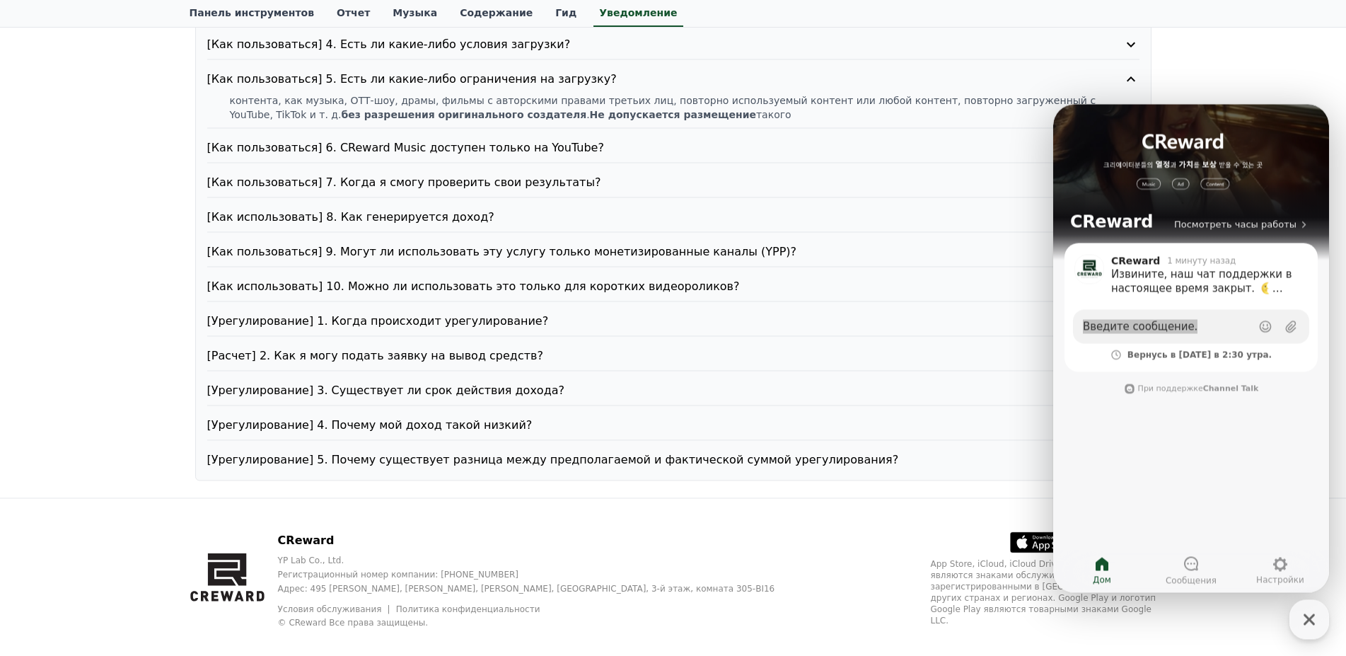
scroll to position [274, 0]
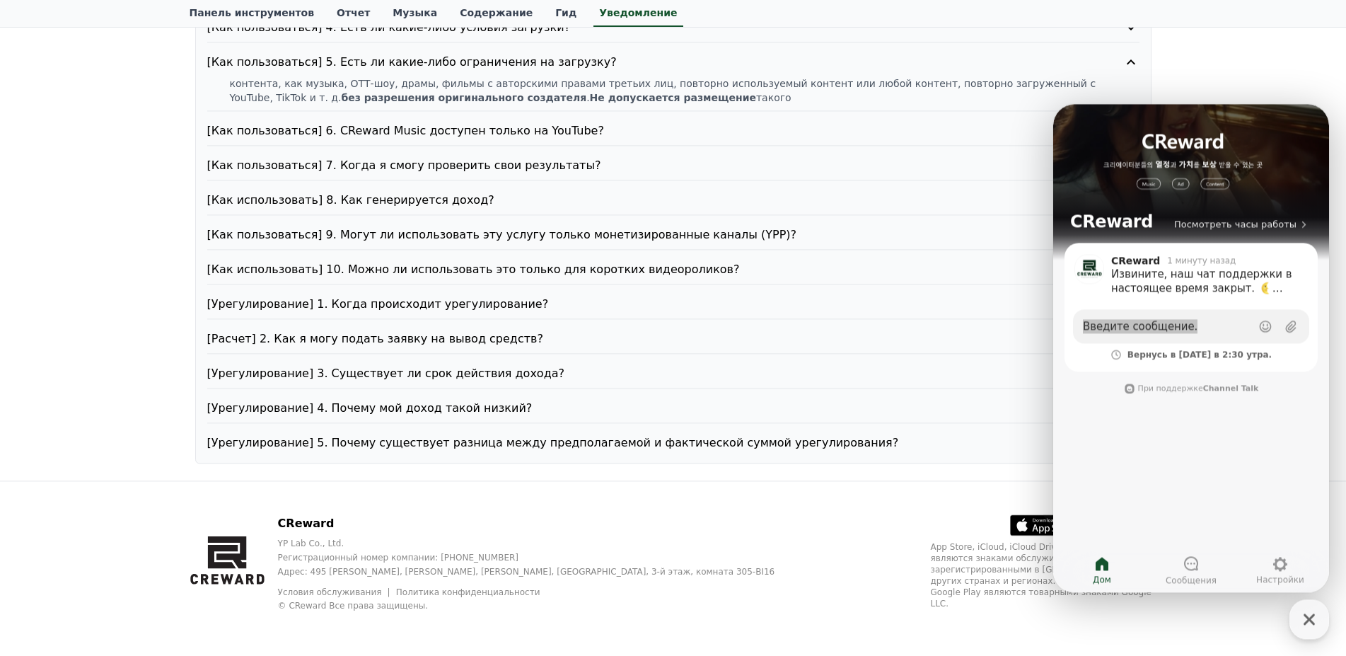
drag, startPoint x: 707, startPoint y: 85, endPoint x: 805, endPoint y: 99, distance: 99.4
click at [805, 99] on p "контента, как музыка, ОТТ-шоу, драмы, фильмы с авторскими правами третьих лиц, …" at bounding box center [685, 90] width 910 height 28
click at [449, 137] on font "[Как пользоваться] 6. CReward Music доступен только на YouTube?" at bounding box center [405, 130] width 397 height 13
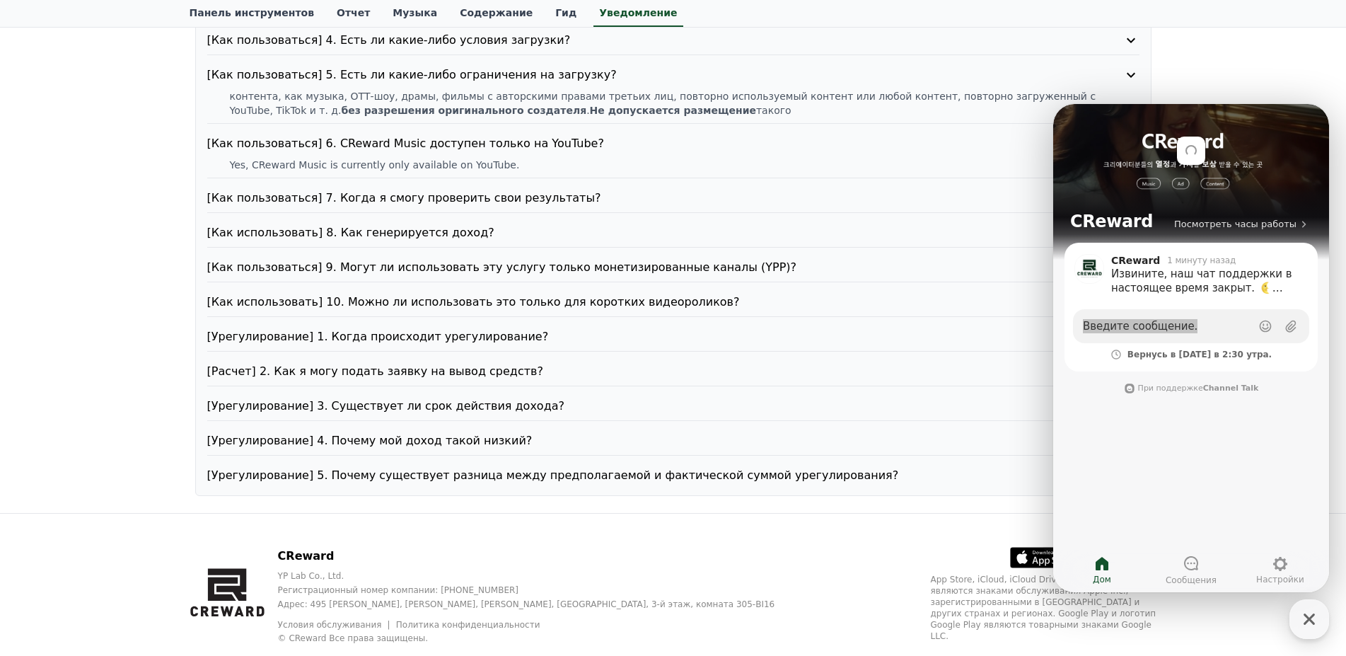
scroll to position [260, 0]
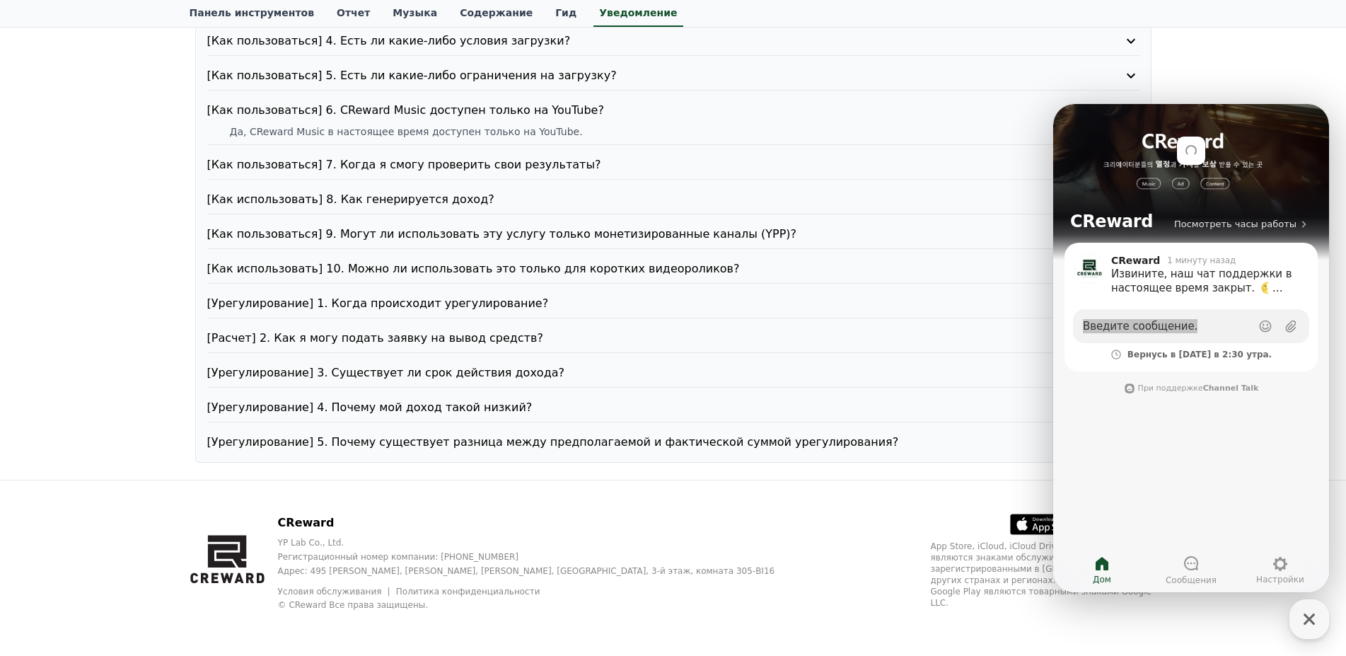
click at [493, 165] on font "[Как пользоваться] 7. Когда я смогу проверить свои результаты?" at bounding box center [404, 164] width 394 height 13
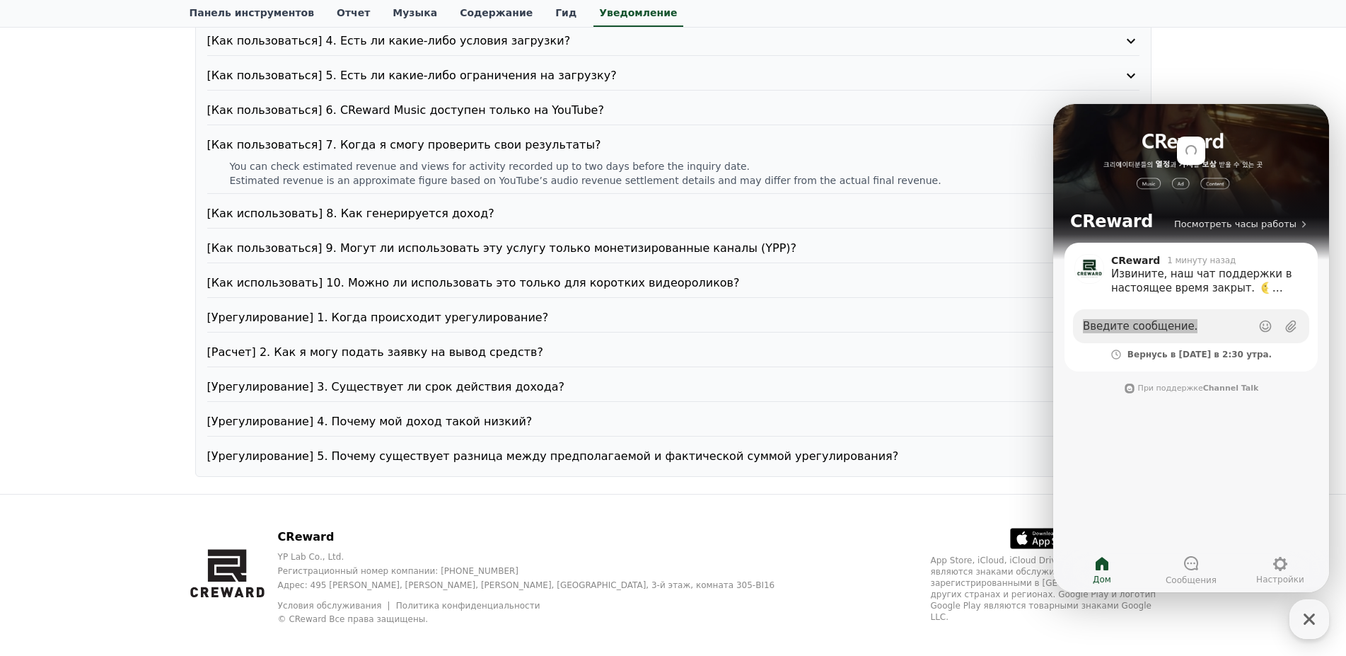
click at [456, 219] on p "[Как использовать] 8. Как генерируется доход?" at bounding box center [636, 213] width 858 height 17
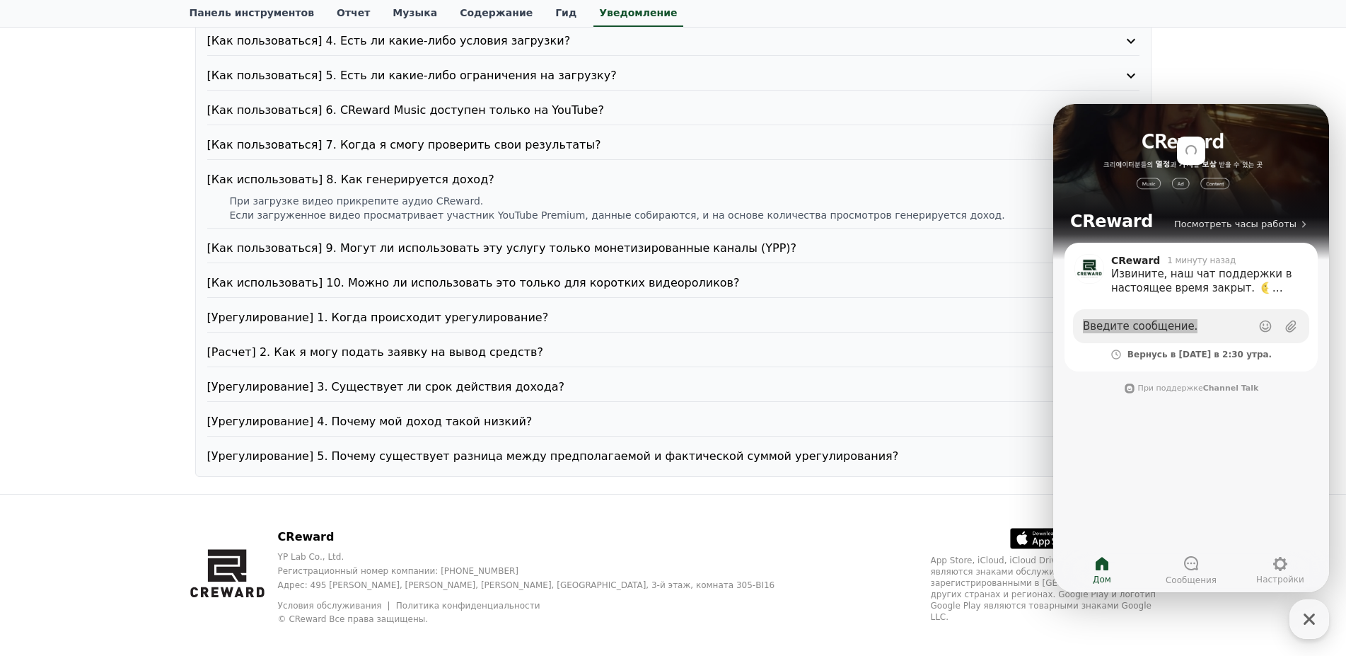
click at [666, 250] on font "[Как пользоваться] 9. Могут ли использовать эту услугу только монетизированные …" at bounding box center [502, 247] width 590 height 13
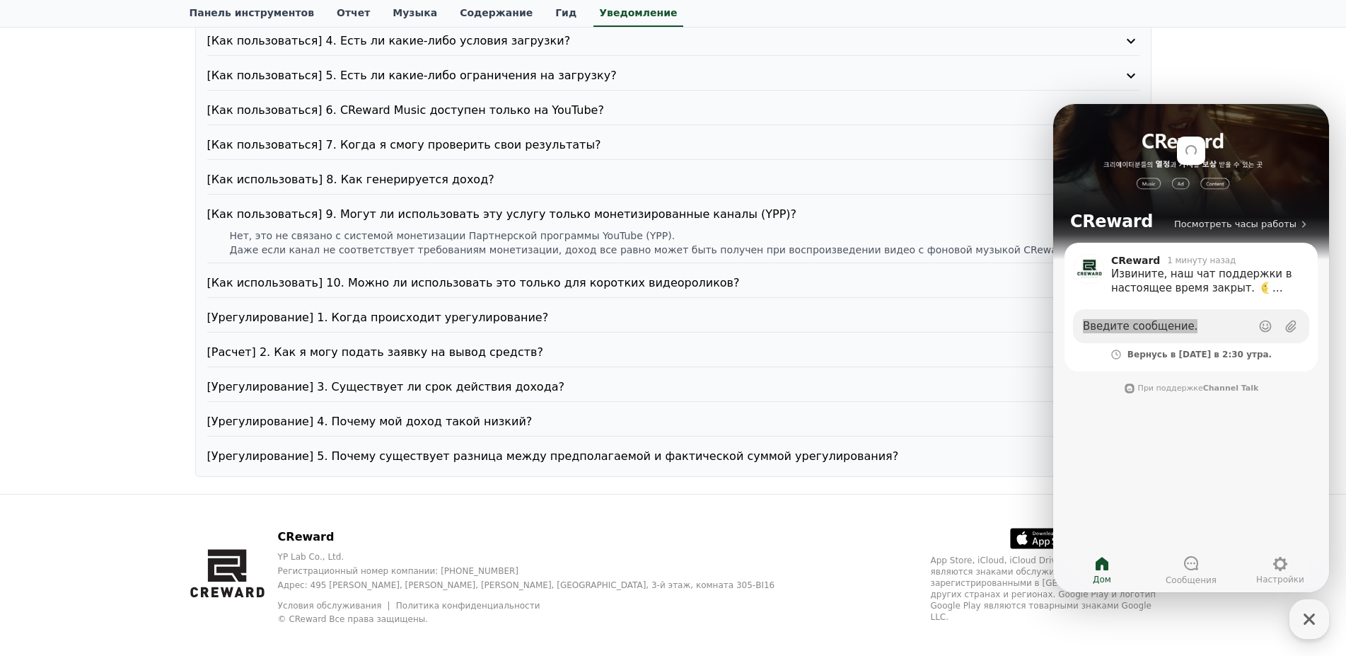
click at [505, 283] on font "[Как использовать] 10. Можно ли использовать это только для коротких видеоролик…" at bounding box center [473, 282] width 533 height 13
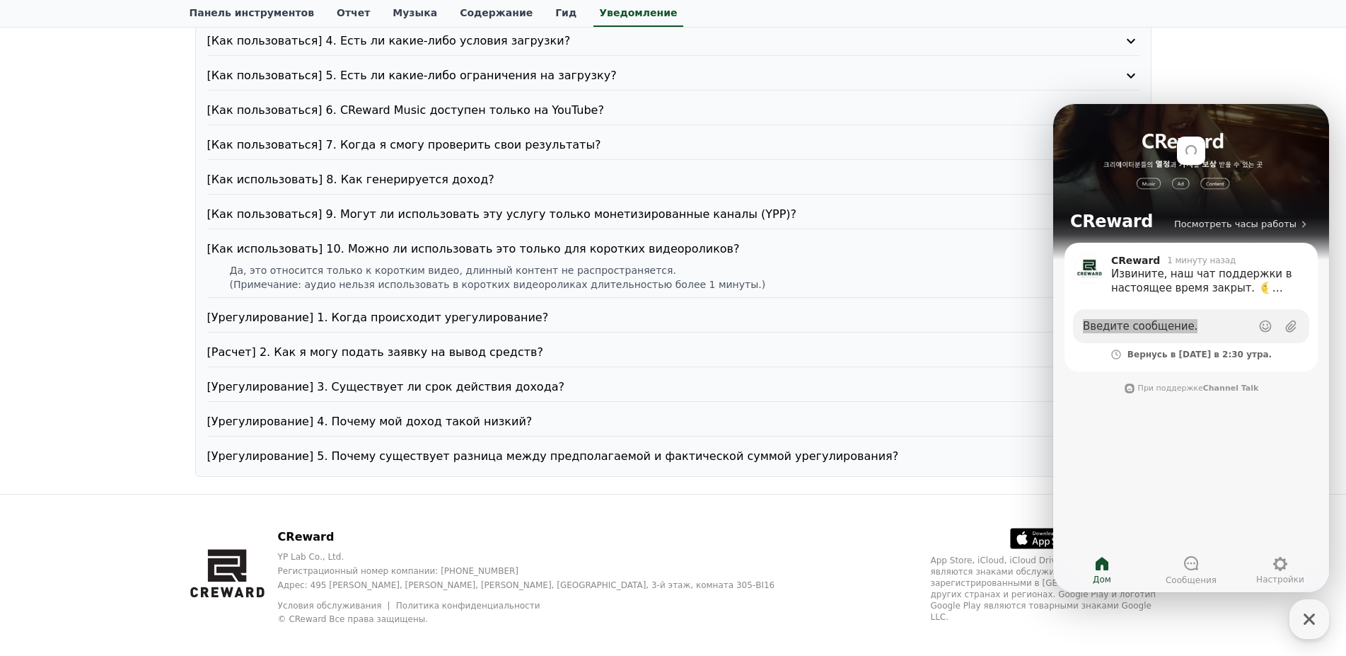
click at [451, 324] on font "[Урегулирование] 1. Когда происходит урегулирование?" at bounding box center [378, 317] width 342 height 13
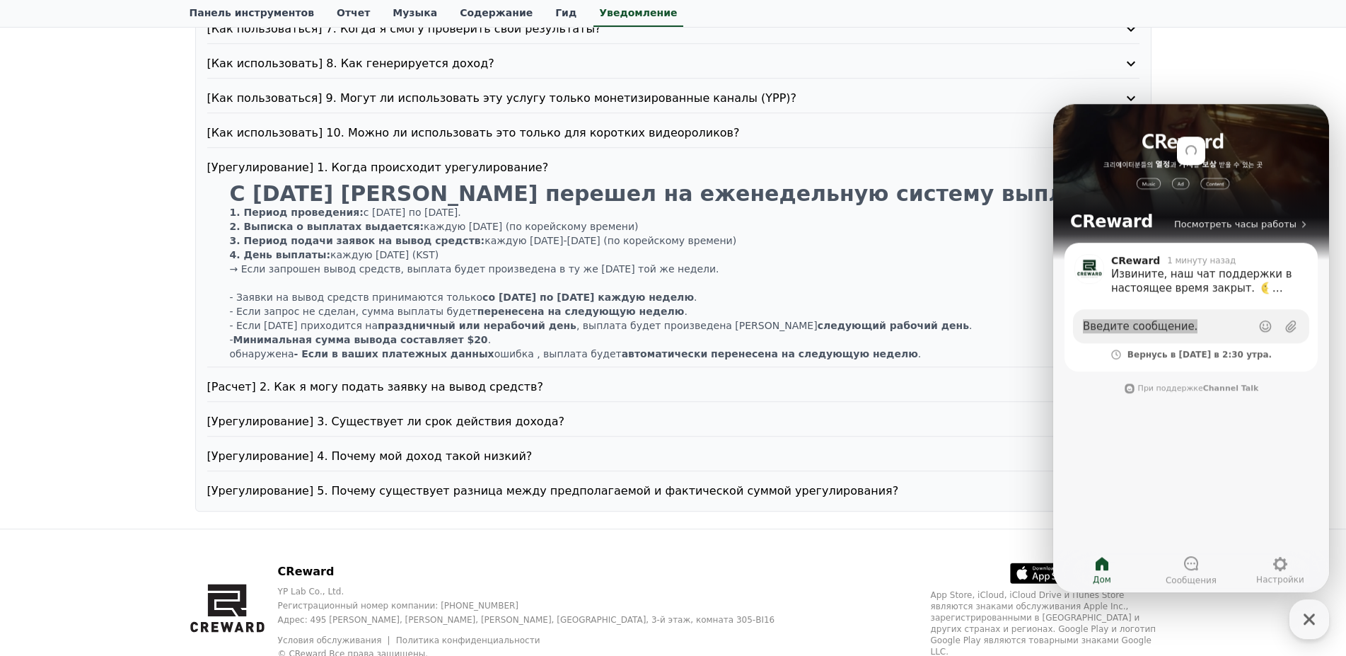
scroll to position [405, 0]
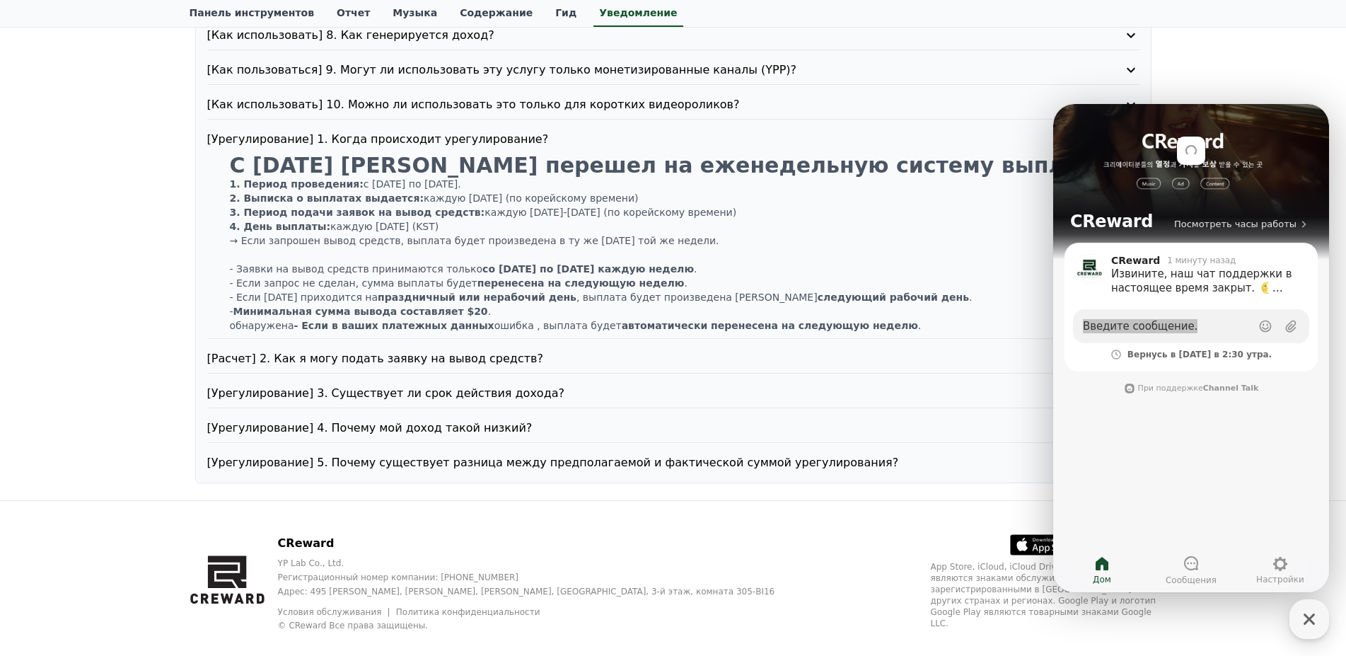
click at [129, 233] on div "Notice FAQ [How to Use] 1. How does it work? [Как пользоваться] 2. Обязательна …" at bounding box center [673, 96] width 1346 height 807
click at [473, 256] on p at bounding box center [685, 255] width 910 height 14
click at [430, 362] on font "[Расчет] 2. Как я могу подать заявку на вывод средств?" at bounding box center [375, 358] width 336 height 13
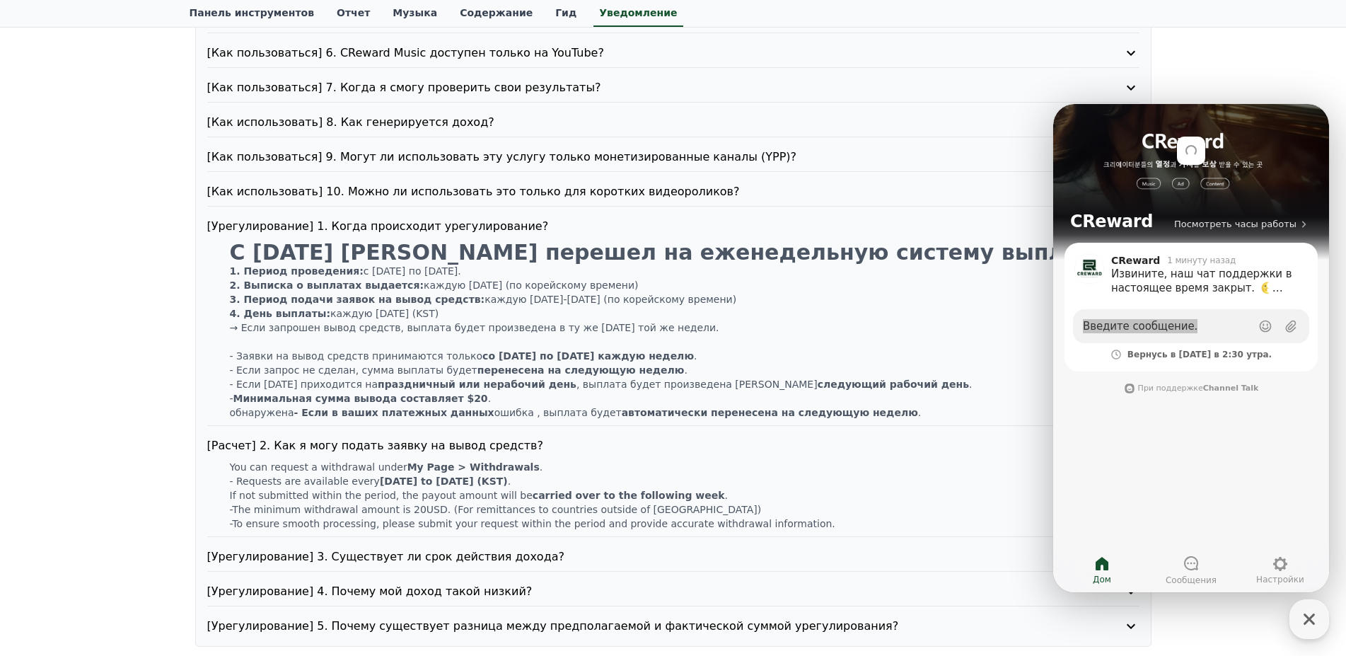
scroll to position [317, 0]
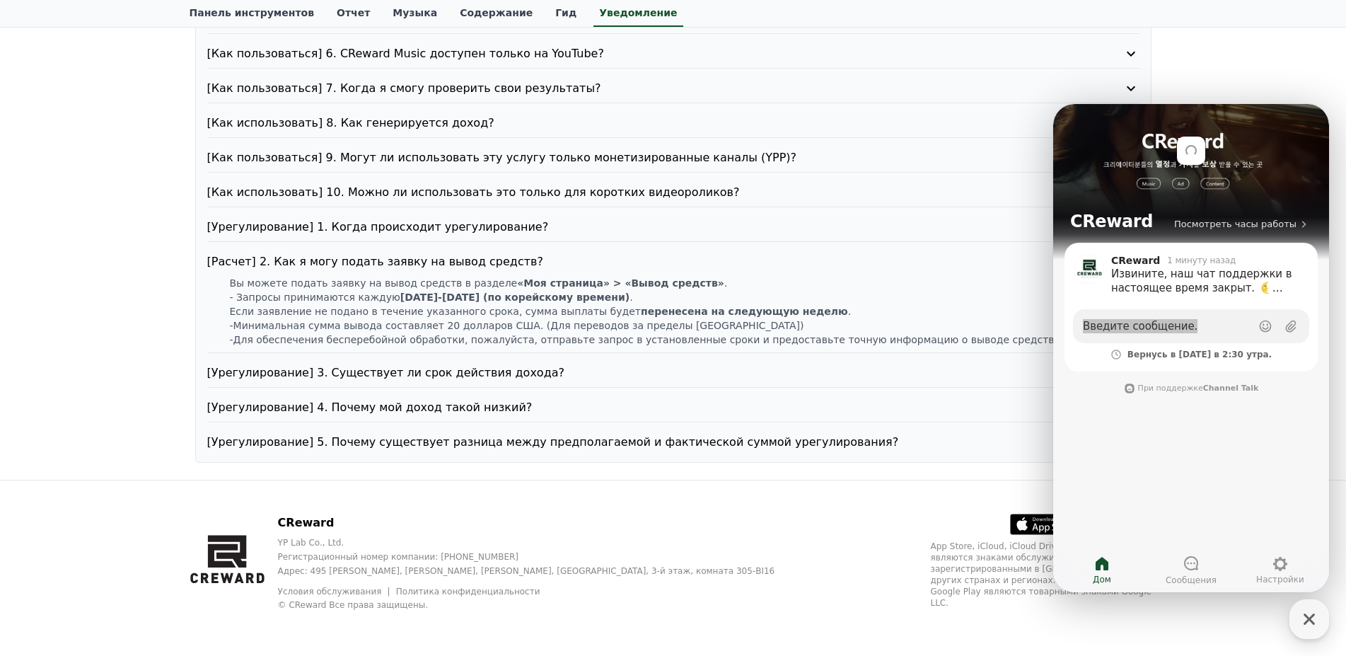
click at [433, 408] on font "[Урегулирование] 4. Почему мой доход такой низкий?" at bounding box center [369, 406] width 325 height 13
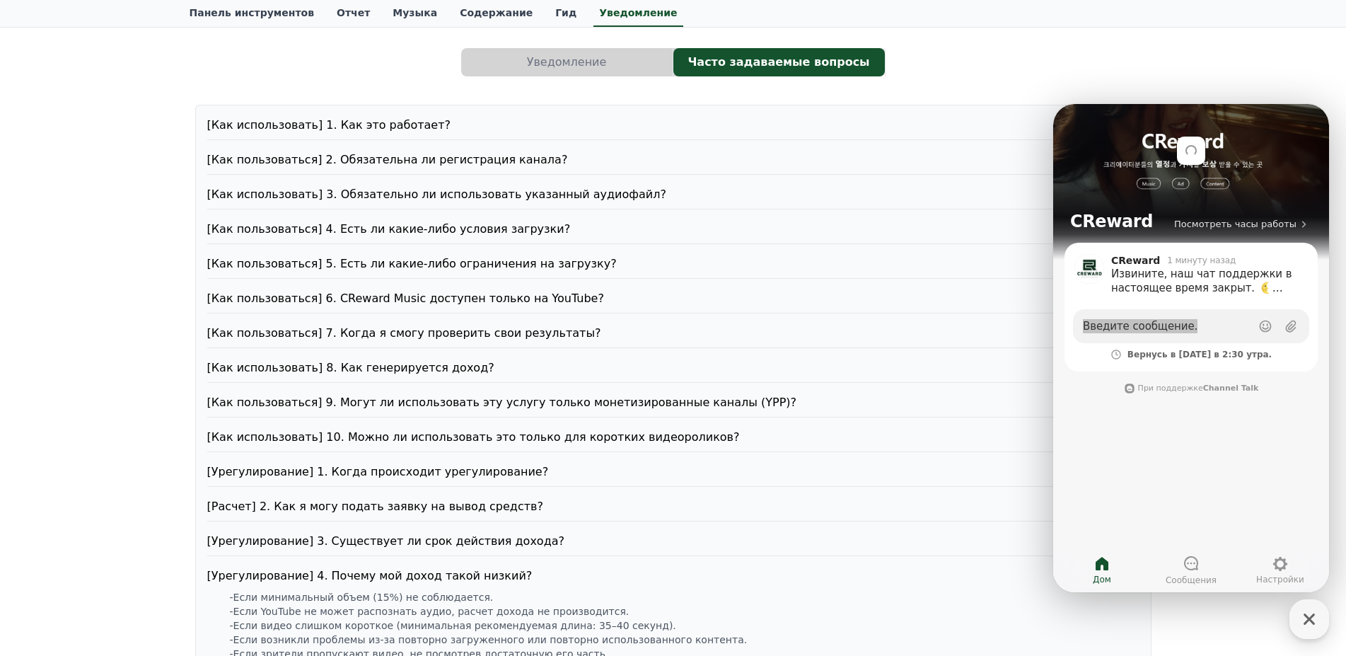
scroll to position [0, 0]
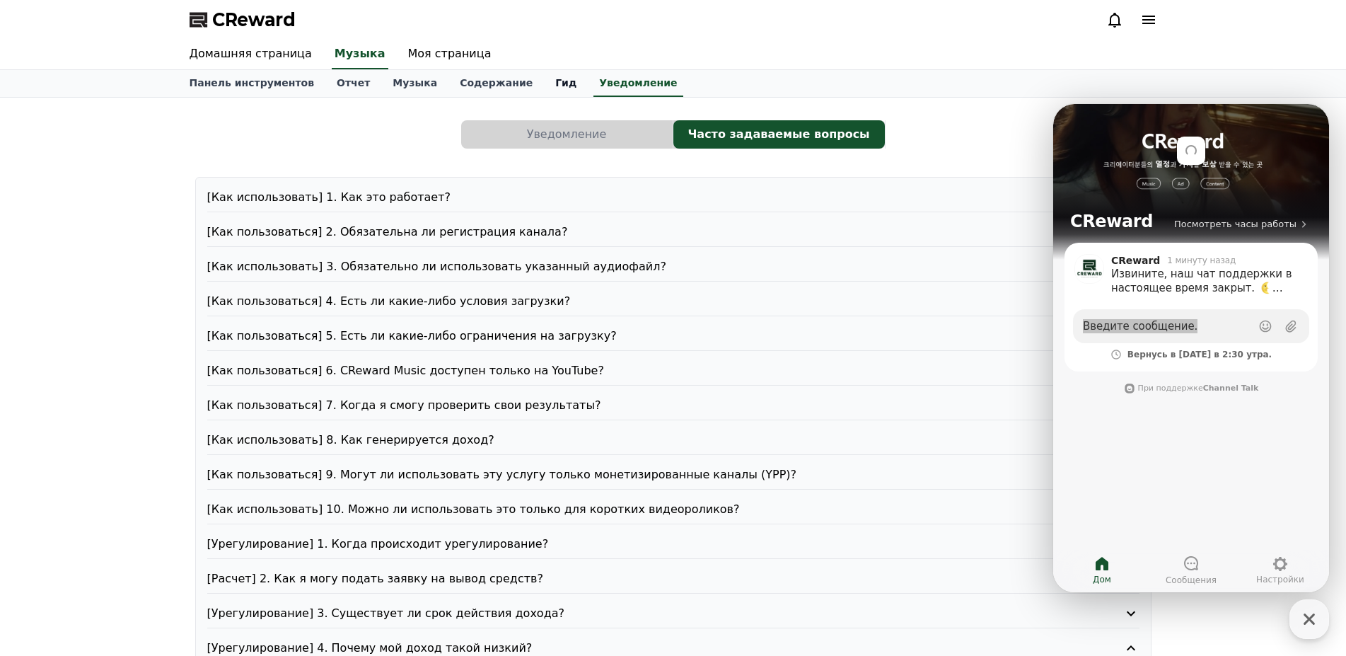
click at [555, 86] on font "Гид" at bounding box center [565, 82] width 21 height 11
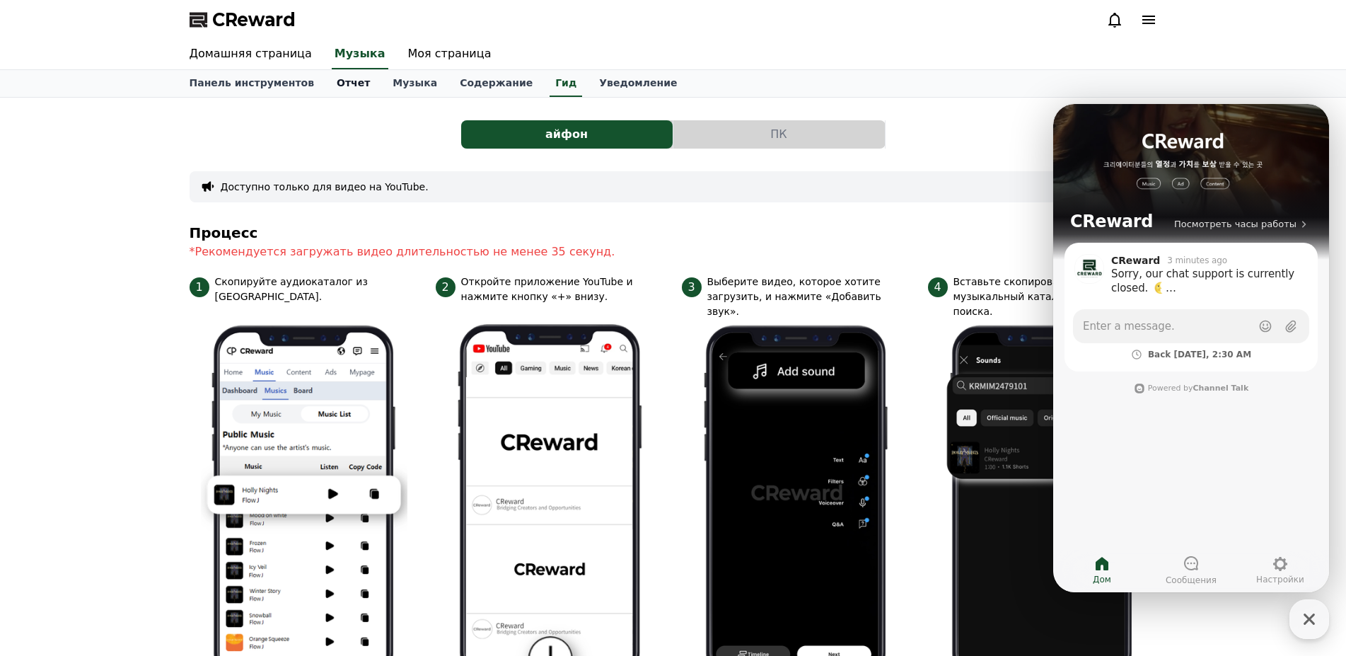
click at [337, 78] on font "Отчет" at bounding box center [353, 82] width 33 height 11
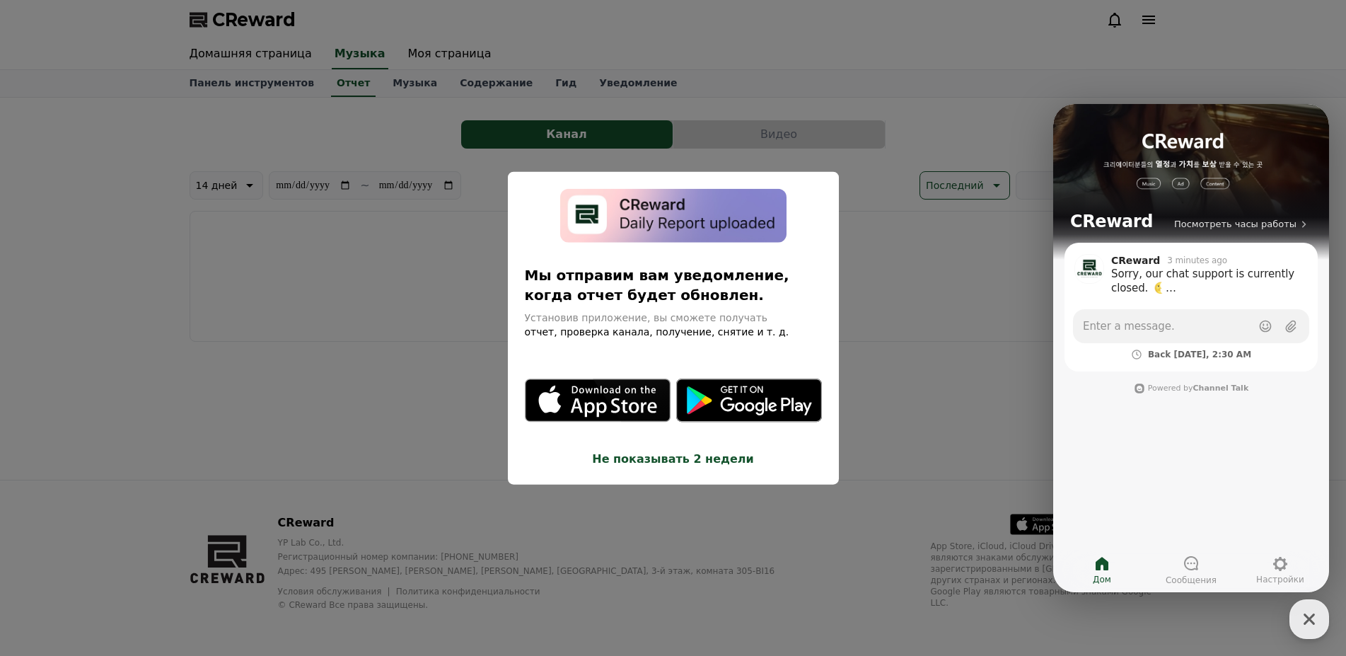
click at [558, 224] on button "close modal" at bounding box center [673, 328] width 1346 height 656
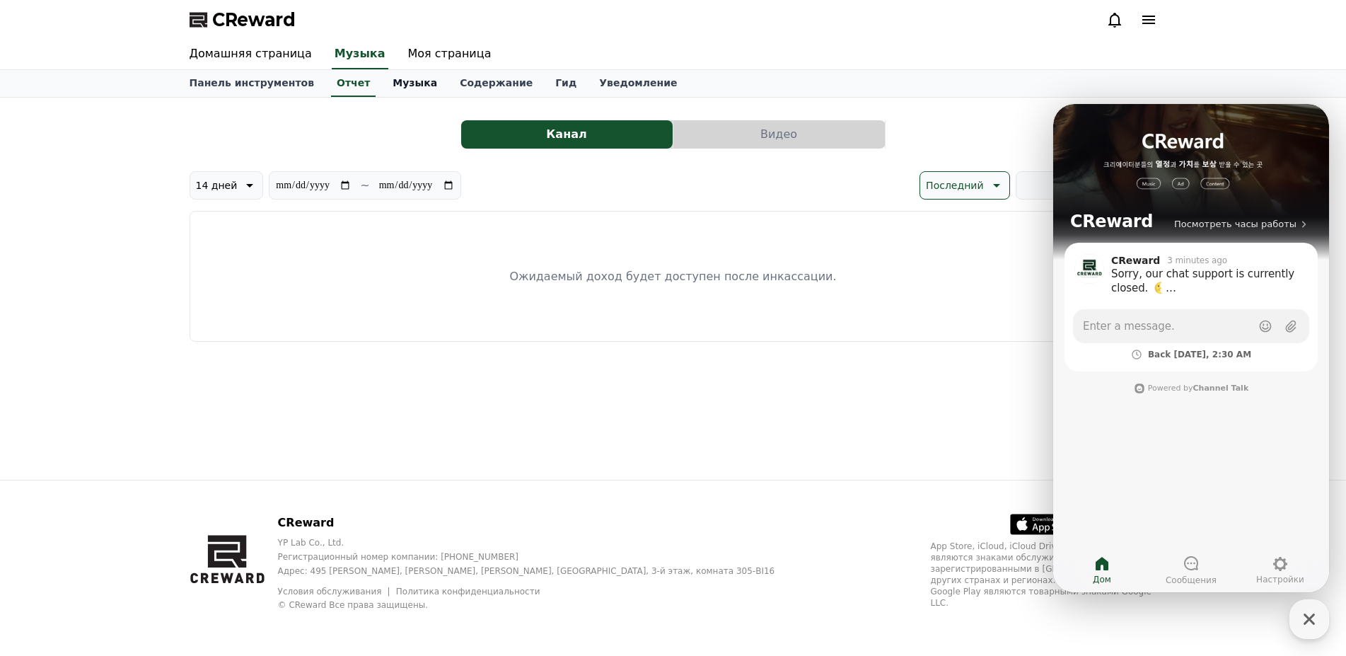
click at [393, 87] on font "Музыка" at bounding box center [415, 82] width 45 height 11
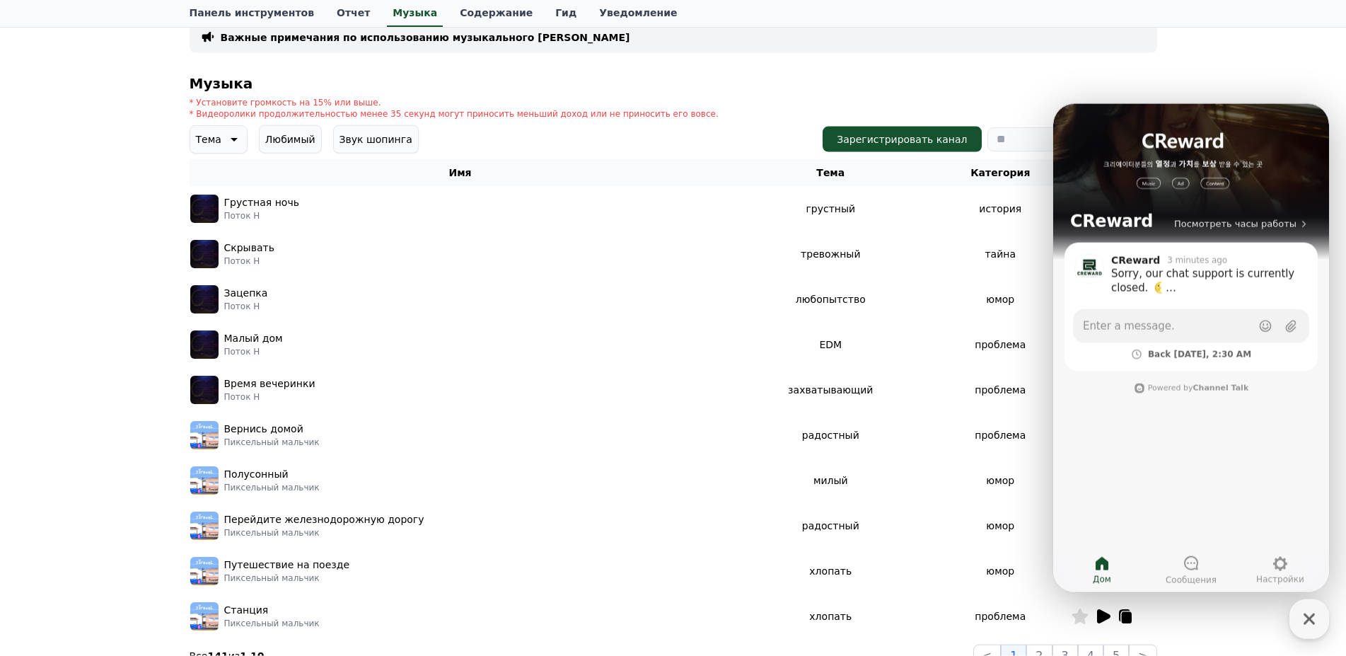
scroll to position [47, 0]
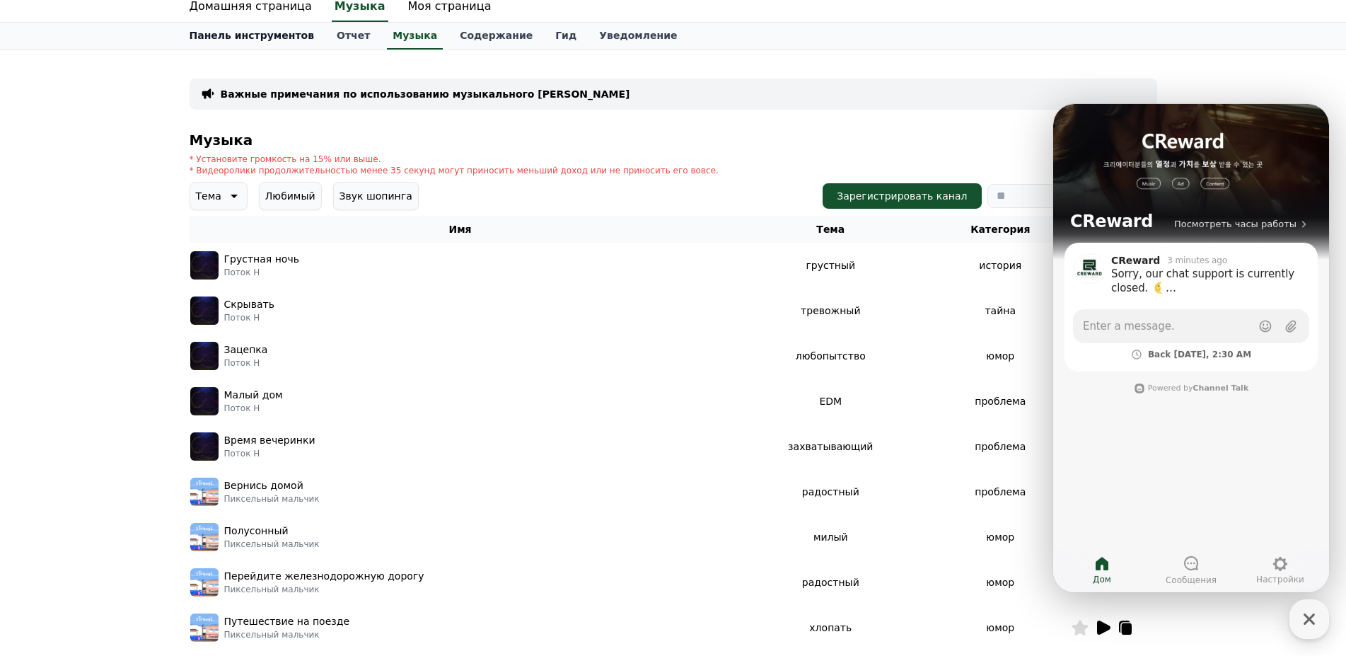
click at [236, 28] on link "Панель инструментов" at bounding box center [252, 36] width 148 height 27
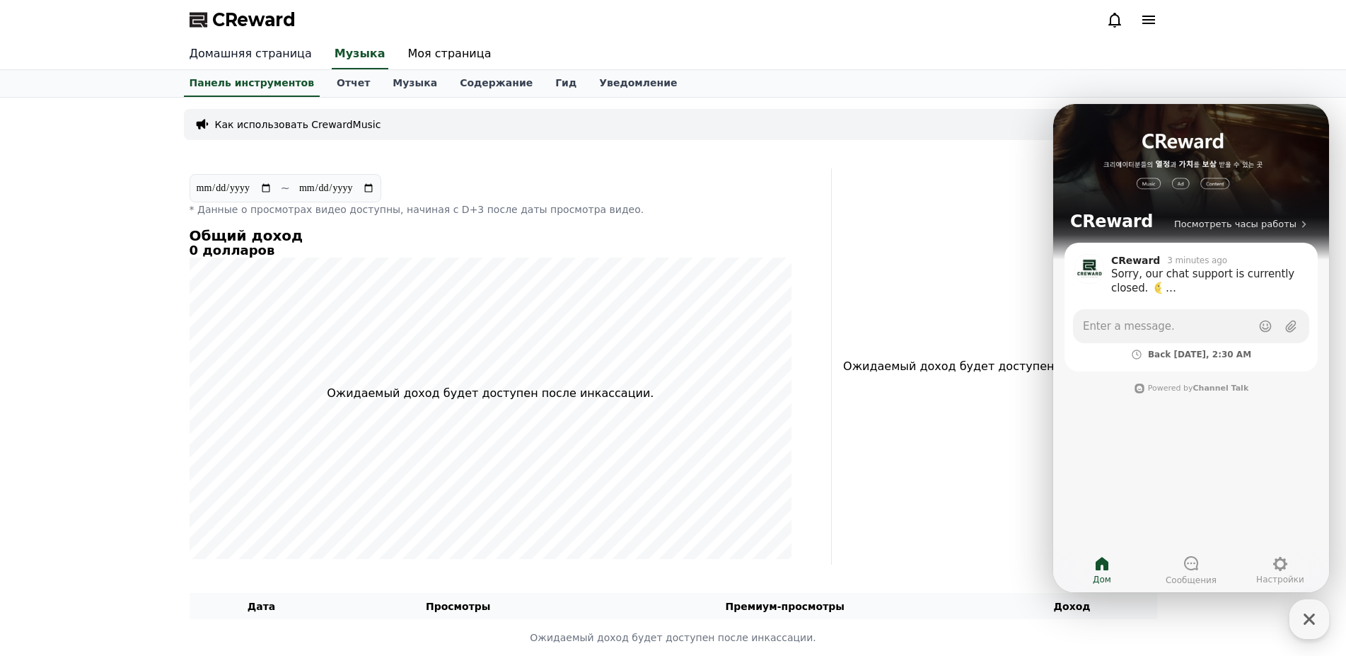
click at [276, 54] on font "Домашняя страница" at bounding box center [251, 53] width 122 height 13
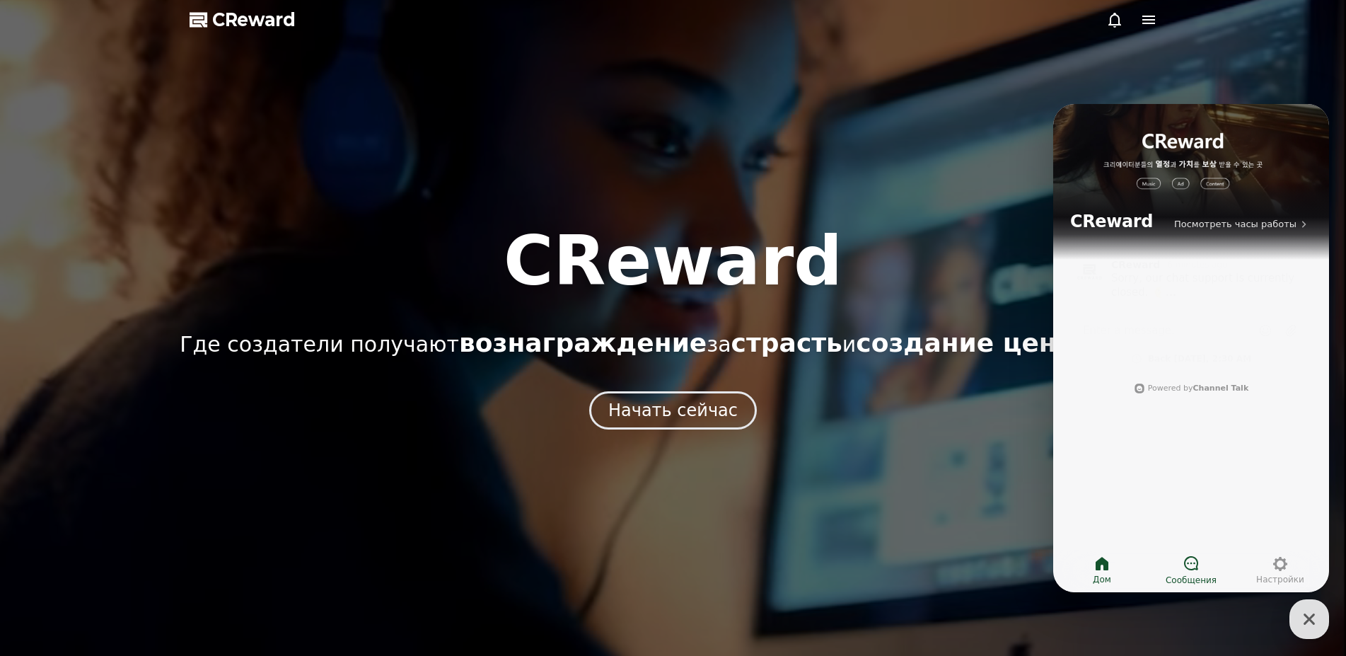
click at [1196, 560] on icon at bounding box center [1191, 563] width 14 height 14
